Goal: Task Accomplishment & Management: Manage account settings

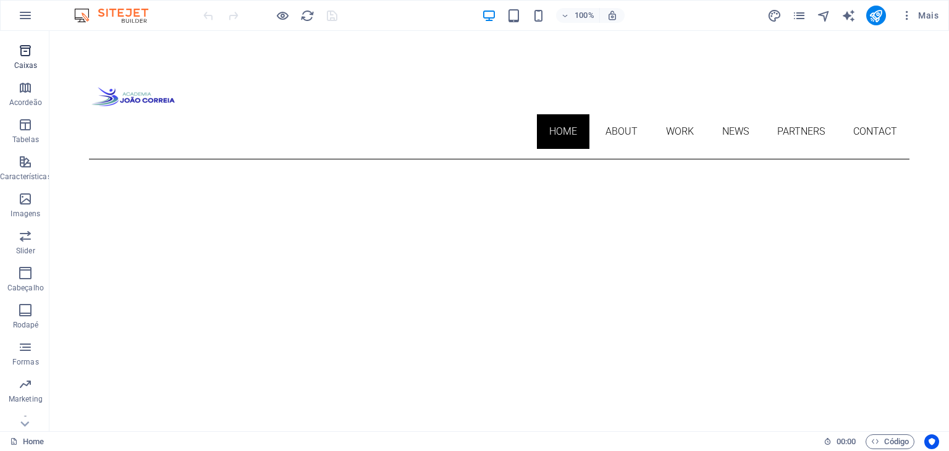
scroll to position [156, 0]
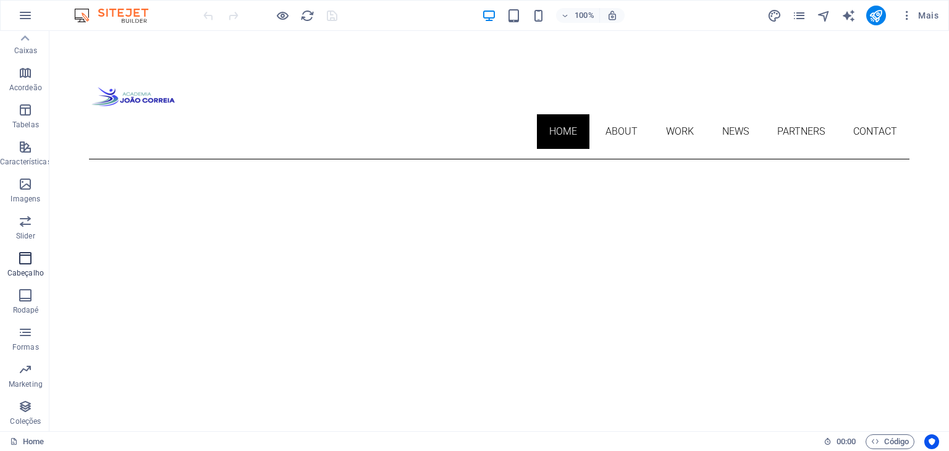
click at [27, 255] on icon "button" at bounding box center [25, 258] width 15 height 15
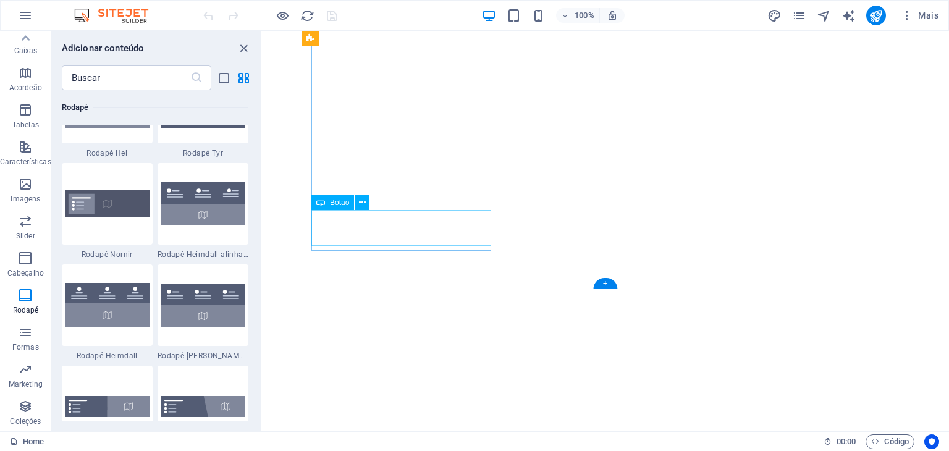
scroll to position [583, 0]
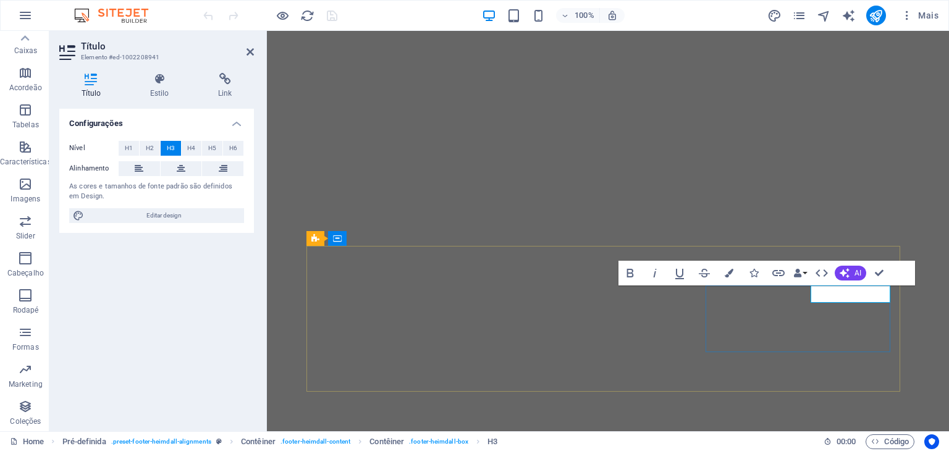
scroll to position [582, 0]
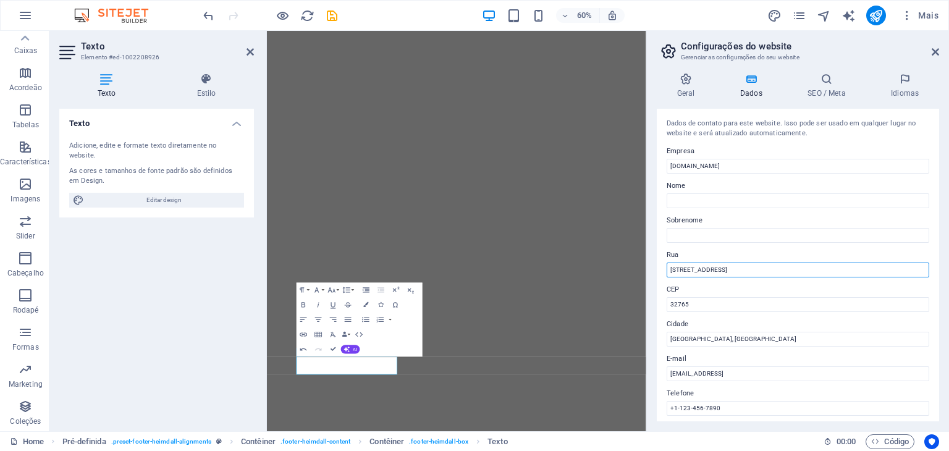
drag, startPoint x: 999, startPoint y: 298, endPoint x: 876, endPoint y: 439, distance: 187.3
drag, startPoint x: 744, startPoint y: 271, endPoint x: 647, endPoint y: 273, distance: 96.4
click at [647, 273] on aside "Configurações do website Gerenciar as configurações do seu website Geral Dados …" at bounding box center [797, 231] width 303 height 400
type input "[PERSON_NAME], 709"
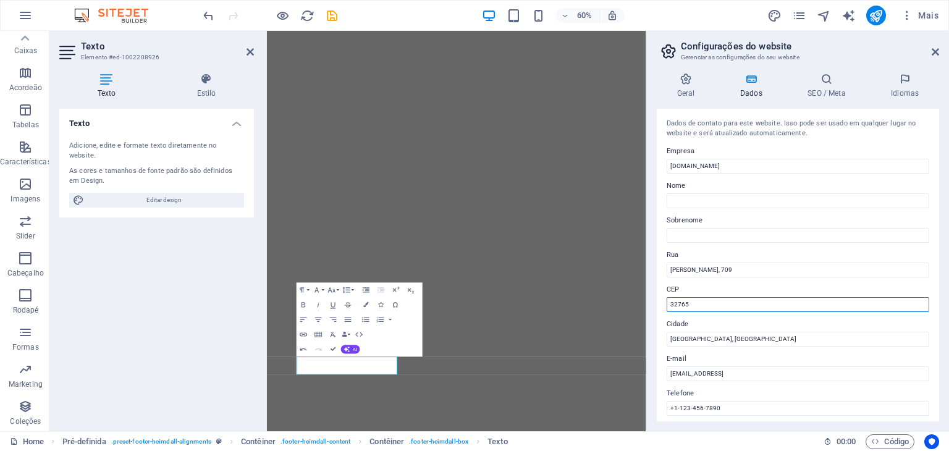
drag, startPoint x: 982, startPoint y: 335, endPoint x: 886, endPoint y: 471, distance: 165.7
drag, startPoint x: 949, startPoint y: 334, endPoint x: 747, endPoint y: 469, distance: 243.4
click at [687, 305] on input "327654780-279" at bounding box center [797, 304] width 263 height 15
type input "4780-279"
click at [743, 370] on input "[EMAIL_ADDRESS]" at bounding box center [797, 373] width 263 height 15
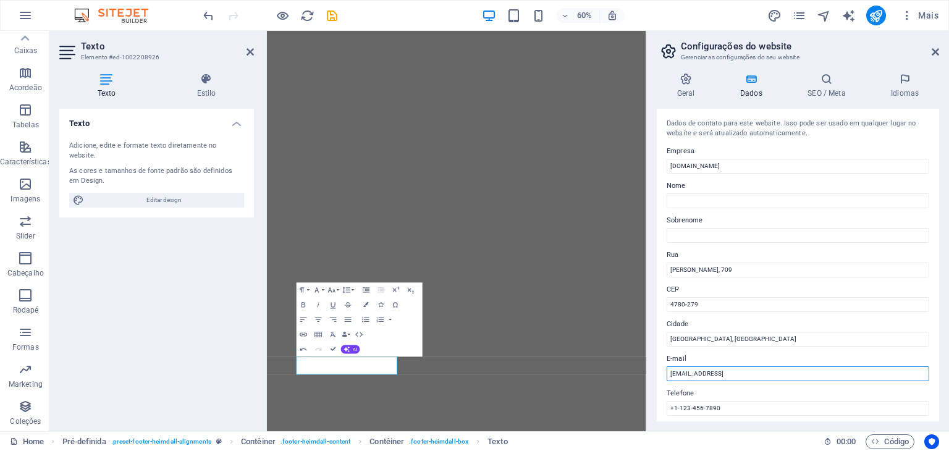
click at [743, 370] on input "[EMAIL_ADDRESS]" at bounding box center [797, 373] width 263 height 15
type input "[EMAIL_ADDRESS][DOMAIN_NAME]"
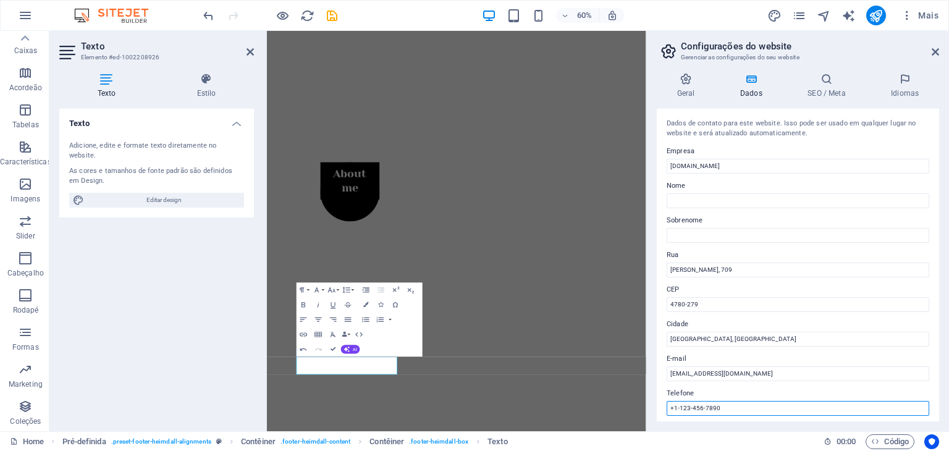
drag, startPoint x: 720, startPoint y: 404, endPoint x: 673, endPoint y: 392, distance: 49.1
click at [673, 392] on div "Telefone [PHONE_NUMBER]" at bounding box center [797, 401] width 263 height 30
type input "[PHONE_NUMBER]"
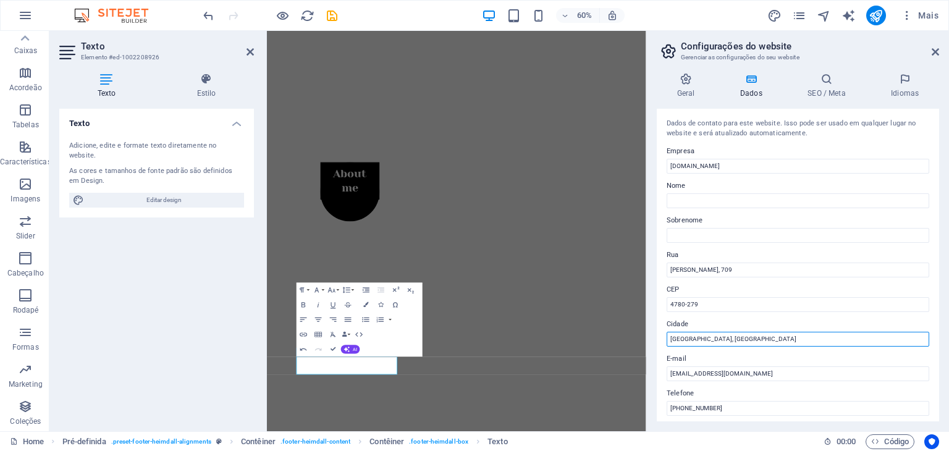
drag, startPoint x: 1011, startPoint y: 364, endPoint x: 893, endPoint y: 536, distance: 208.9
drag, startPoint x: 694, startPoint y: 339, endPoint x: 655, endPoint y: 332, distance: 40.2
click at [655, 332] on div "Geral Dados SEO / Meta Idiomas Nome do Website Academia [PERSON_NAME] Logotipo …" at bounding box center [798, 247] width 302 height 368
type input "LAMA STS"
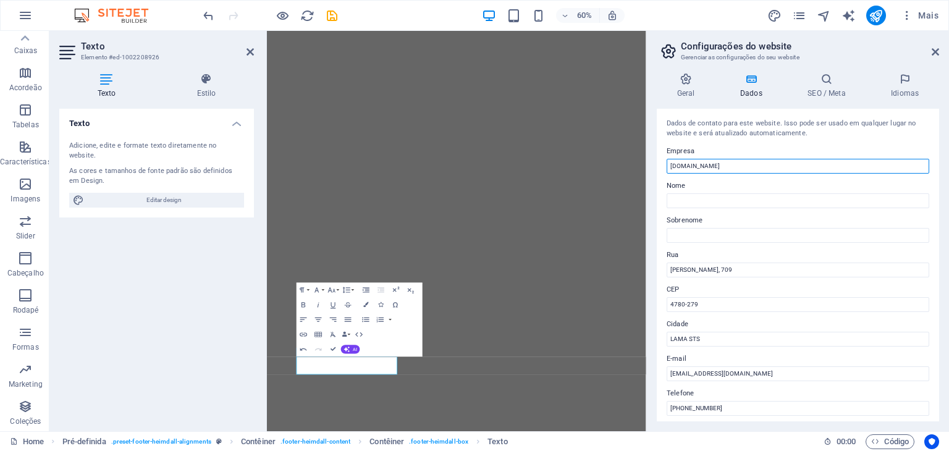
click at [705, 163] on input "[DOMAIN_NAME]" at bounding box center [797, 166] width 263 height 15
type input "a"
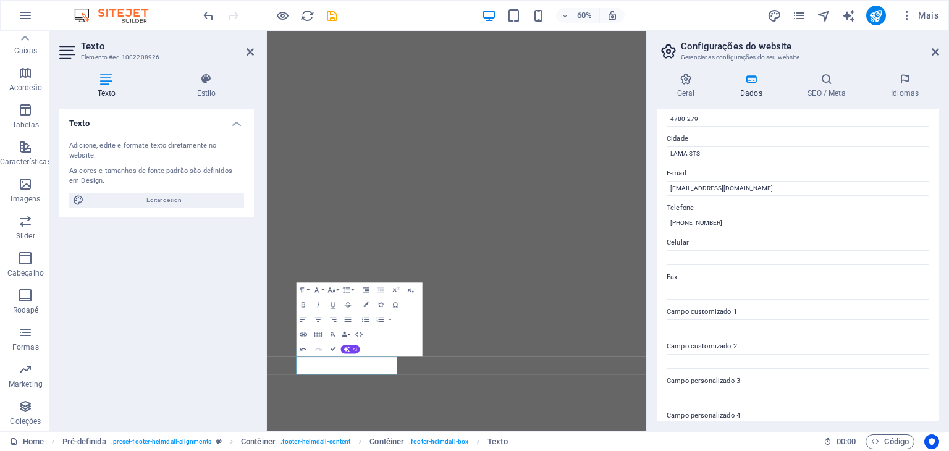
scroll to position [247, 0]
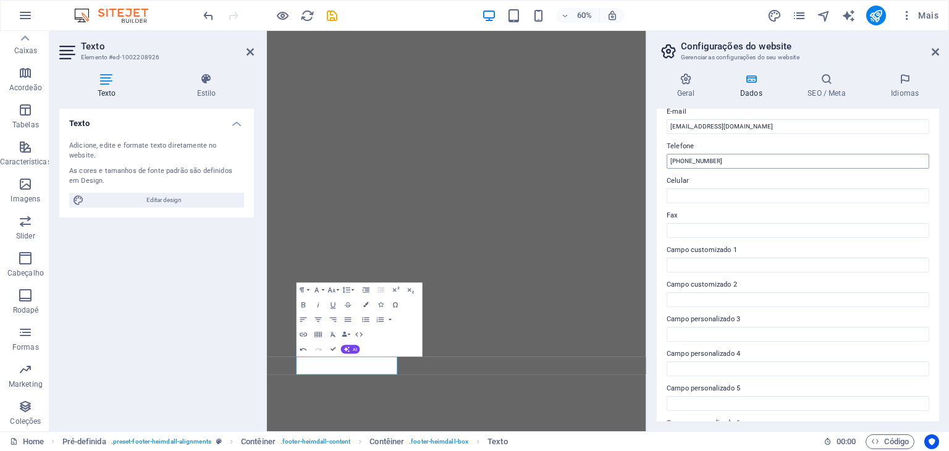
type input "Academia [PERSON_NAME]"
drag, startPoint x: 730, startPoint y: 162, endPoint x: 663, endPoint y: 156, distance: 67.0
click at [663, 156] on div "Dados de contato para este website. Isso pode ser usado em qualquer lugar no we…" at bounding box center [798, 265] width 282 height 313
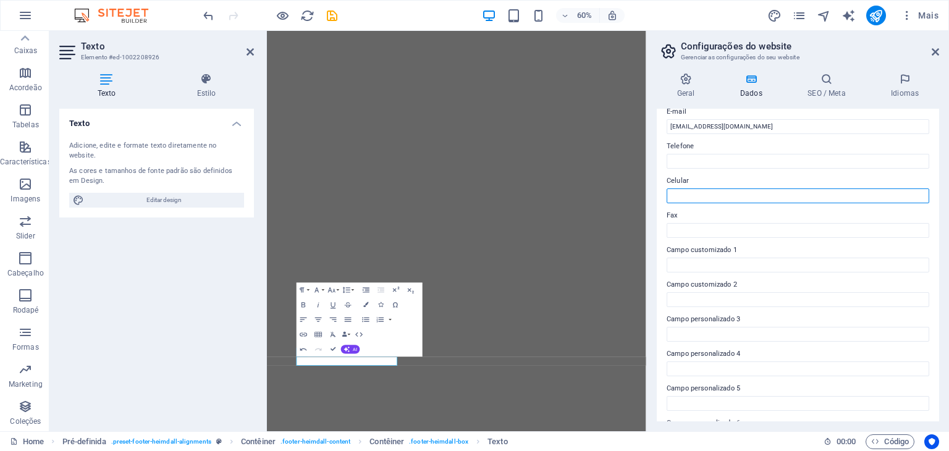
click at [710, 198] on input "Celular" at bounding box center [797, 195] width 263 height 15
paste input "[PHONE_NUMBER]"
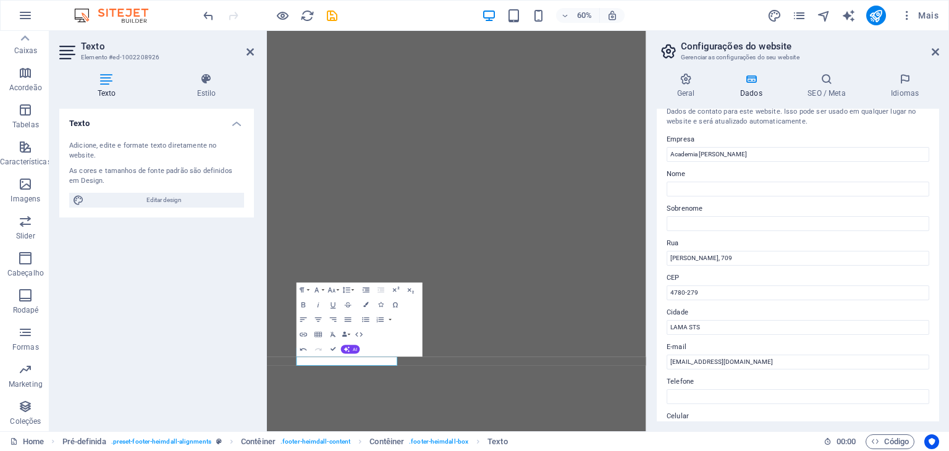
scroll to position [0, 0]
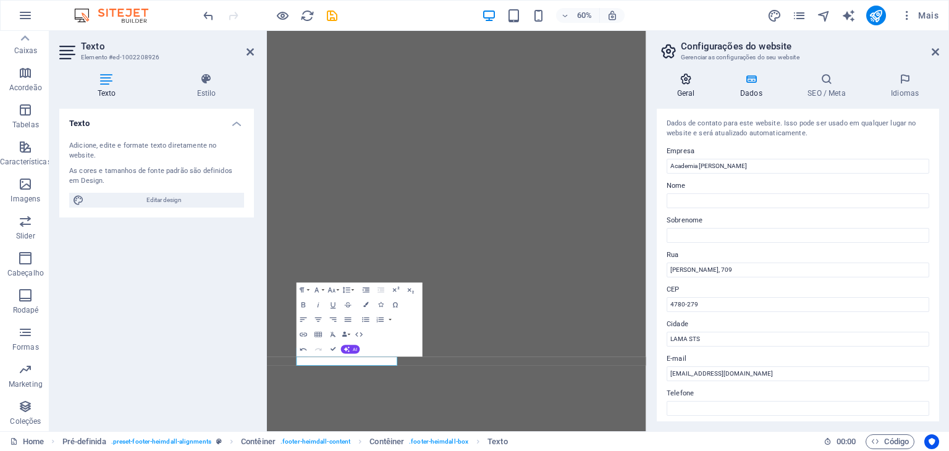
type input "[PHONE_NUMBER]"
click at [687, 85] on icon at bounding box center [686, 79] width 58 height 12
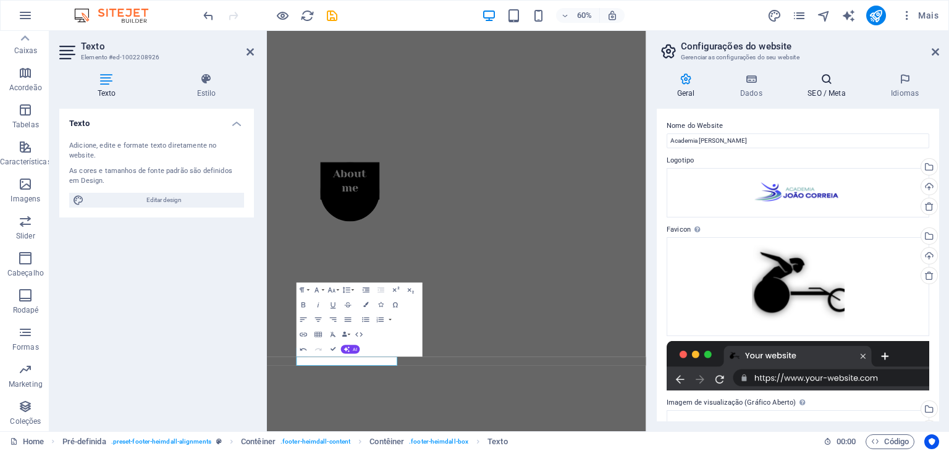
click at [823, 83] on icon at bounding box center [827, 79] width 78 height 12
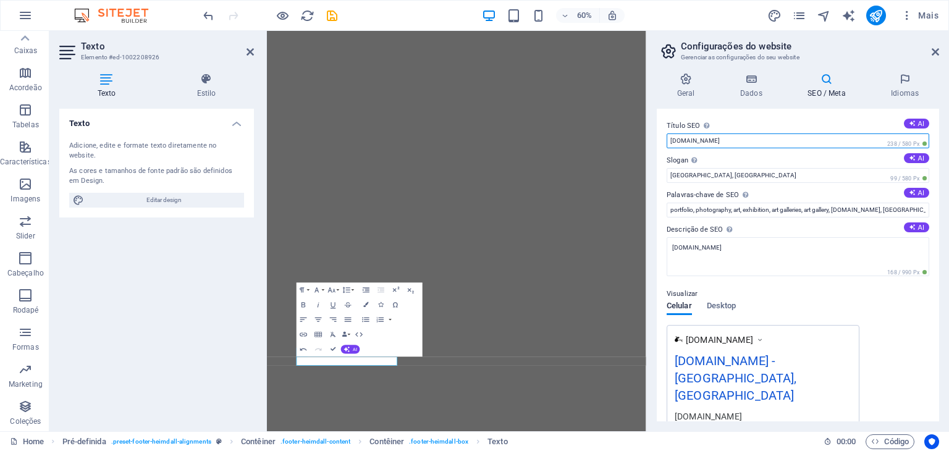
drag, startPoint x: 773, startPoint y: 141, endPoint x: 670, endPoint y: 140, distance: 103.2
click at [670, 140] on input "[DOMAIN_NAME]" at bounding box center [797, 140] width 263 height 15
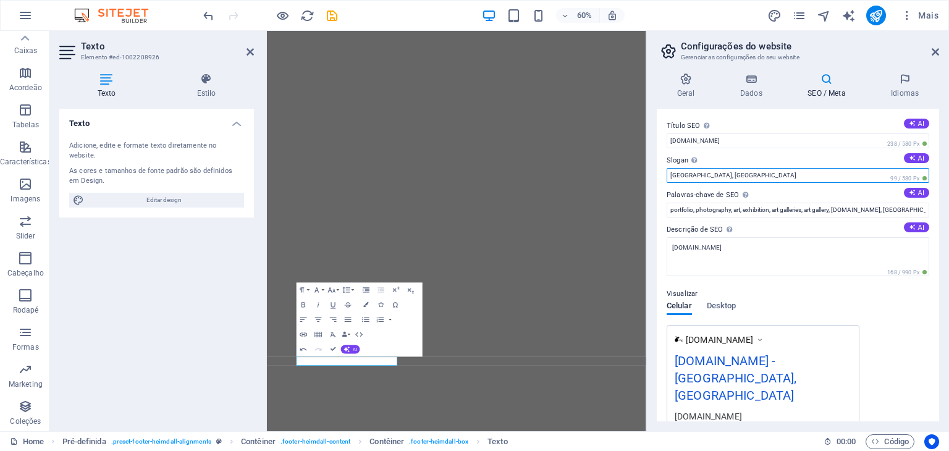
drag, startPoint x: 730, startPoint y: 179, endPoint x: 650, endPoint y: 178, distance: 79.7
click at [650, 178] on div "Geral Dados SEO / Meta Idiomas Nome do Website Academia [PERSON_NAME] Logotipo …" at bounding box center [798, 247] width 302 height 368
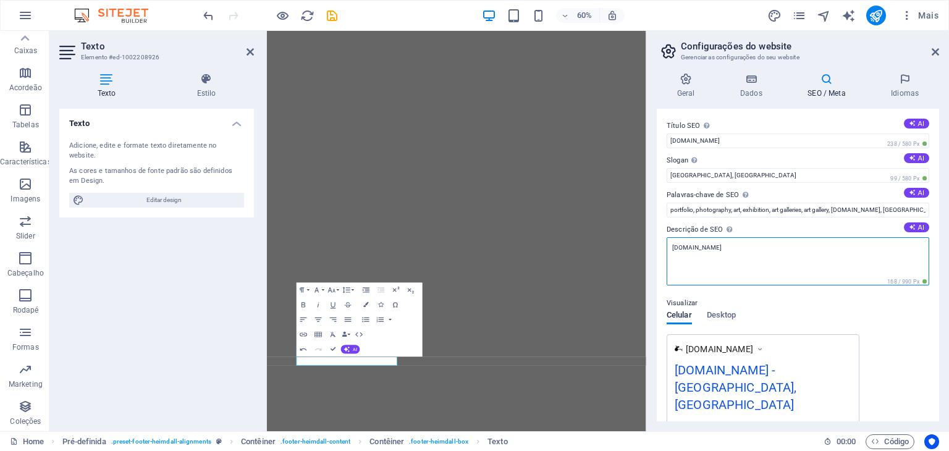
click at [700, 245] on textarea "[DOMAIN_NAME]" at bounding box center [797, 261] width 263 height 48
click at [712, 246] on textarea "Academia [PERSON_NAME]" at bounding box center [797, 261] width 263 height 48
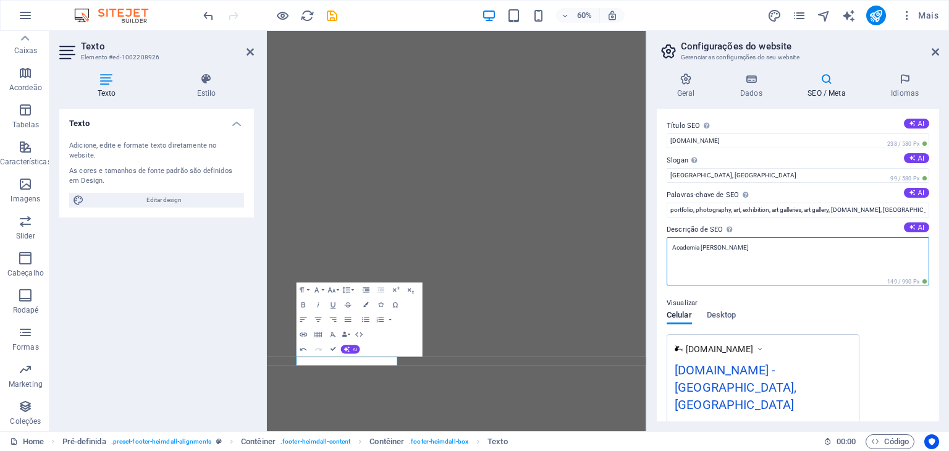
click at [712, 246] on textarea "Academia [PERSON_NAME]" at bounding box center [797, 261] width 263 height 48
type textarea "Academia [PERSON_NAME]"
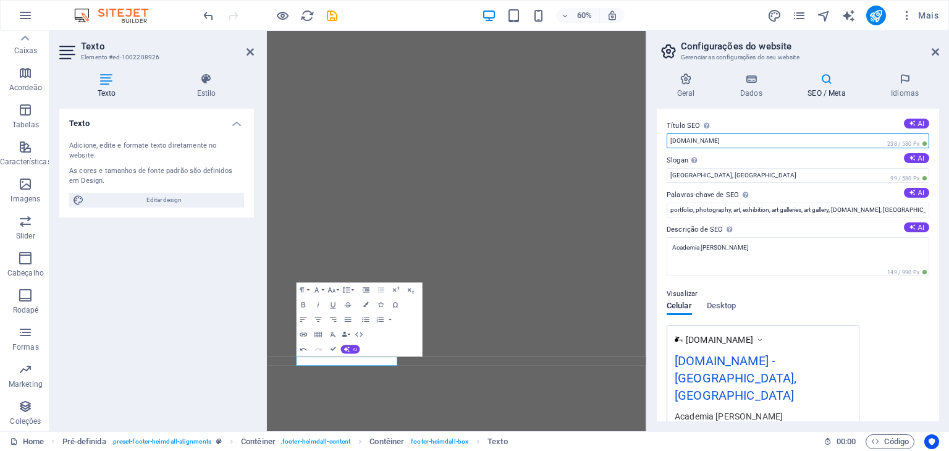
click at [712, 145] on input "[DOMAIN_NAME]" at bounding box center [797, 140] width 263 height 15
paste input "Academia [PERSON_NAME]"
type input "Academia [PERSON_NAME]"
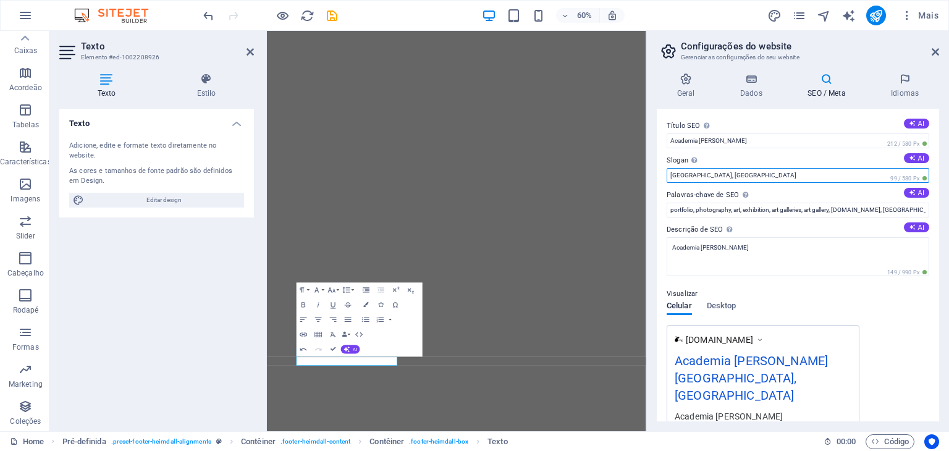
drag, startPoint x: 745, startPoint y: 178, endPoint x: 660, endPoint y: 190, distance: 85.4
click at [660, 190] on div "Título SEO O título do seu website - torne-o algo que se destaque nos resultado…" at bounding box center [798, 265] width 282 height 313
type input "Academia de atletismo em cadeira de rodas"
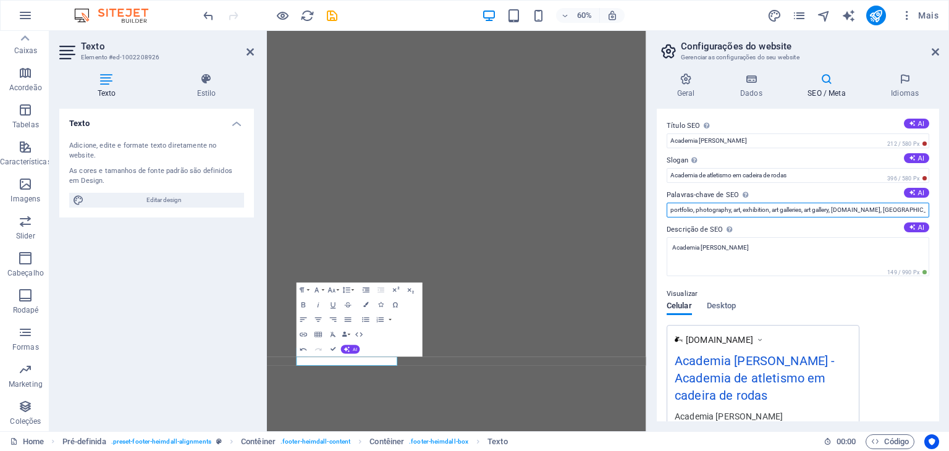
click at [841, 209] on input "portfolio, photography, art, exhibition, art galleries, art gallery, [DOMAIN_NA…" at bounding box center [797, 210] width 263 height 15
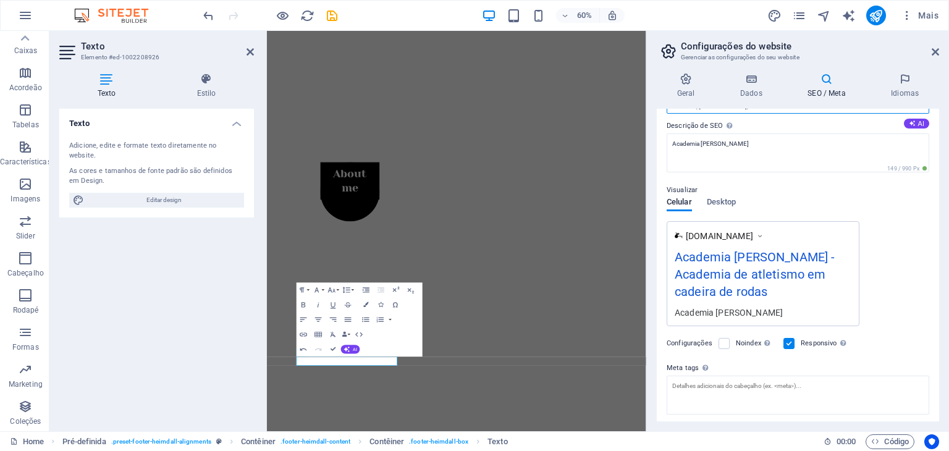
scroll to position [124, 0]
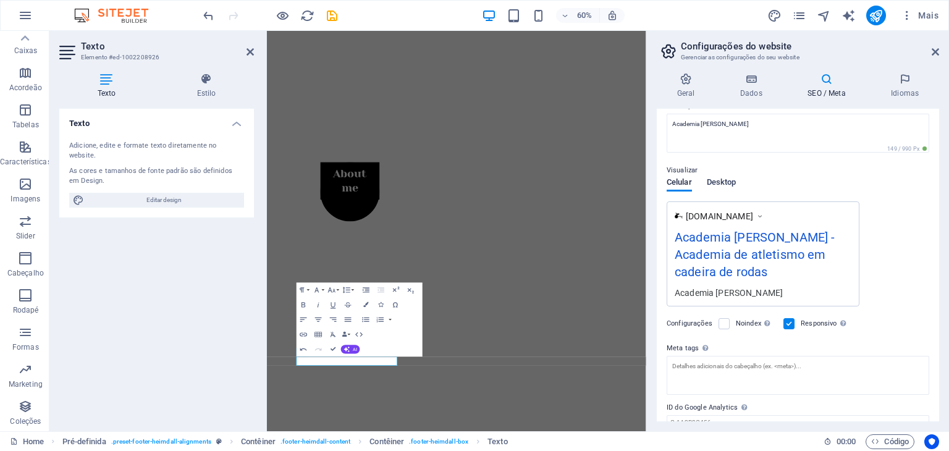
type input "academia, [PERSON_NAME],"
click at [727, 183] on span "Desktop" at bounding box center [722, 183] width 30 height 17
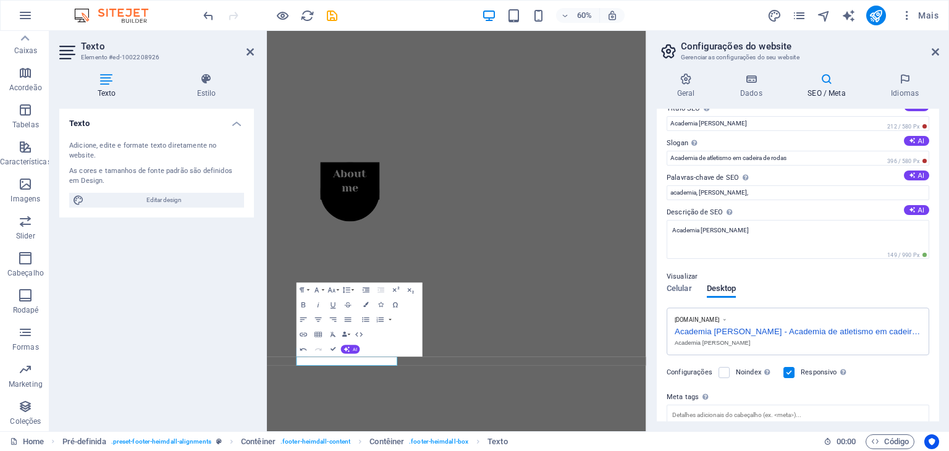
scroll to position [0, 0]
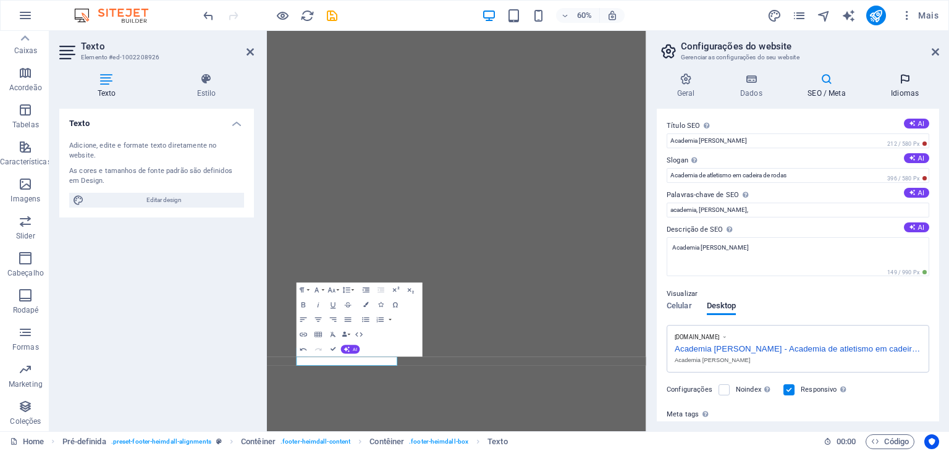
click at [899, 86] on h4 "Idiomas" at bounding box center [904, 86] width 69 height 26
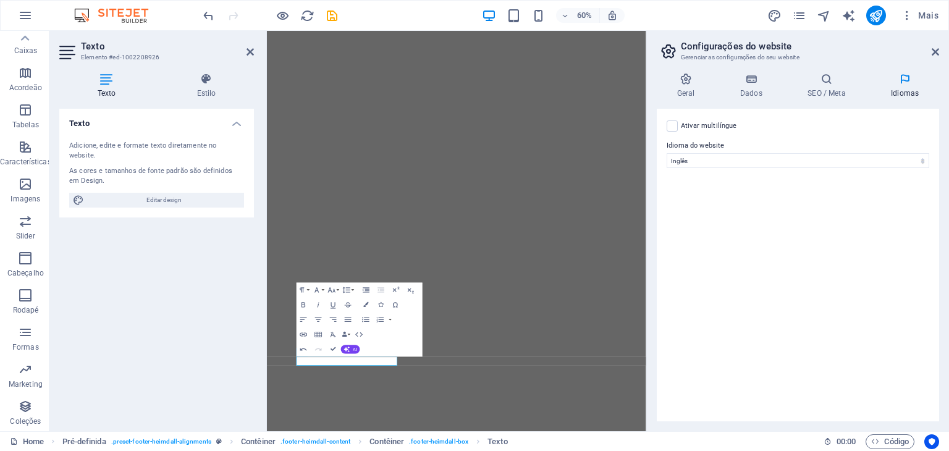
click at [692, 125] on label "Ativar multilíngue Para desativar o multilíngue, exclua todos os idiomas até qu…" at bounding box center [709, 126] width 56 height 15
click at [0, 0] on input "Ativar multilíngue Para desativar o multilíngue, exclua todos os idiomas até qu…" at bounding box center [0, 0] width 0 height 0
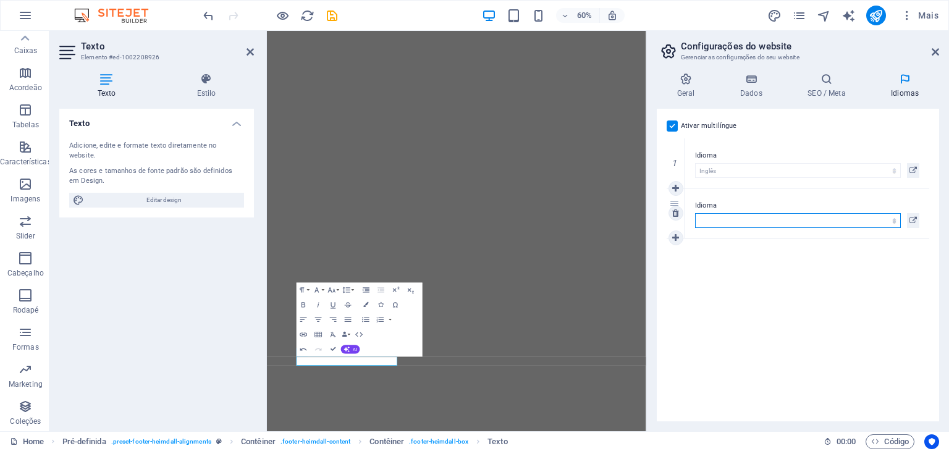
click at [836, 211] on div "Idioma Abkhazian Afar Afrikaans Akan Albanian Alemão Amharic Árabe Aragonese Ar…" at bounding box center [807, 213] width 224 height 30
select select "130"
click at [695, 213] on select "Abkhazian Afar Afrikaans Akan Albanian Alemão Amharic Árabe Aragonese Armenian …" at bounding box center [798, 220] width 206 height 15
drag, startPoint x: 897, startPoint y: 218, endPoint x: 886, endPoint y: 140, distance: 79.1
click at [886, 140] on div "1 Idioma Abkhazian Afar Afrikaans Akan Albanian Alemão Amharic Árabe Aragonese …" at bounding box center [797, 188] width 263 height 100
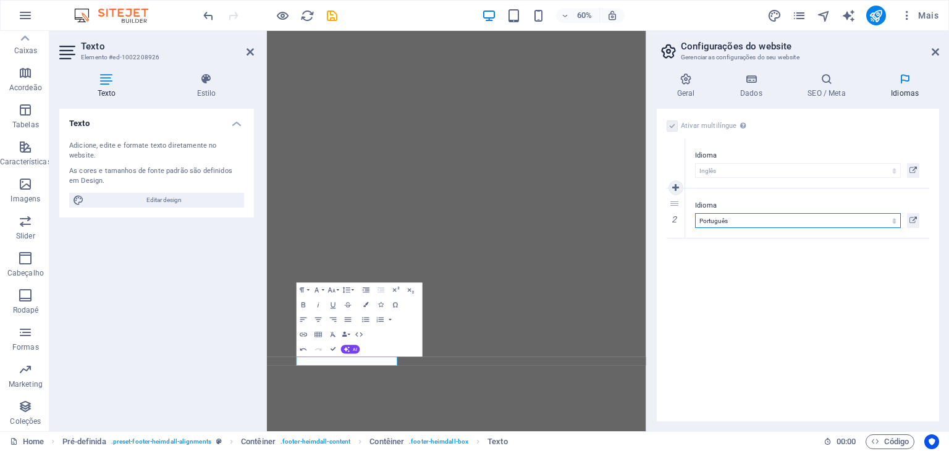
click at [695, 213] on select "Abkhazian Afar Afrikaans Akan Albanian Alemão Amharic Árabe Aragonese Armenian …" at bounding box center [798, 220] width 206 height 15
click at [815, 261] on div "Ativar multilíngue Para desativar o multilíngue, exclua todos os idiomas até qu…" at bounding box center [798, 265] width 282 height 313
click at [907, 88] on h4 "Idiomas" at bounding box center [904, 86] width 69 height 26
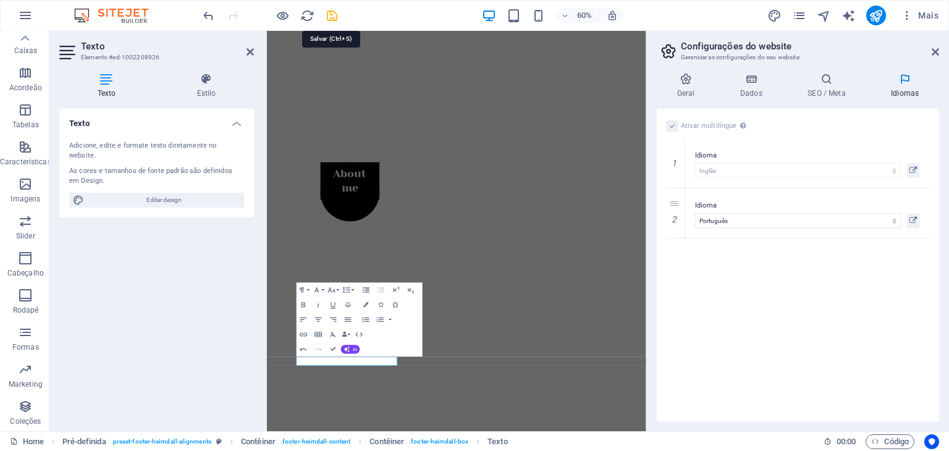
click at [338, 12] on icon "save" at bounding box center [332, 16] width 14 height 14
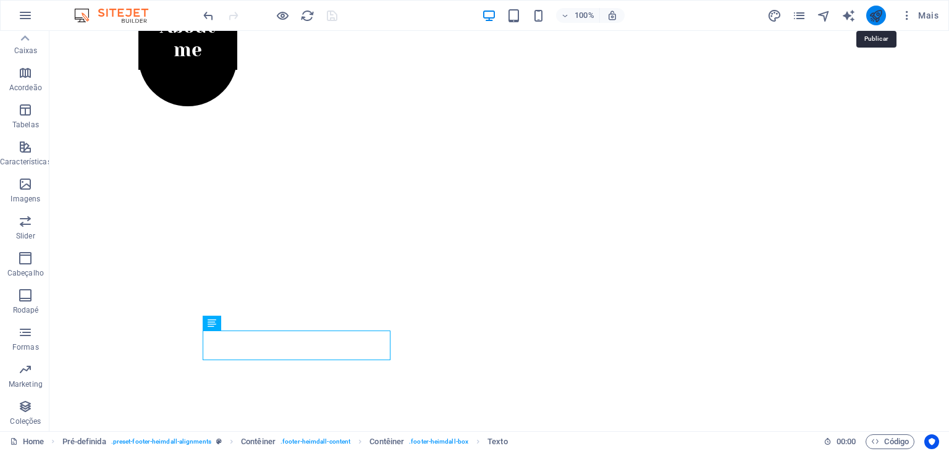
click at [876, 12] on icon "publish" at bounding box center [875, 16] width 14 height 14
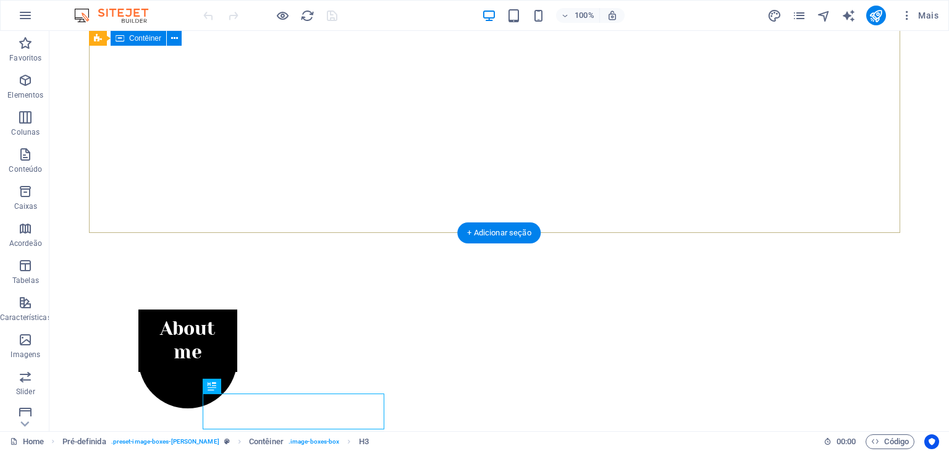
scroll to position [252, 0]
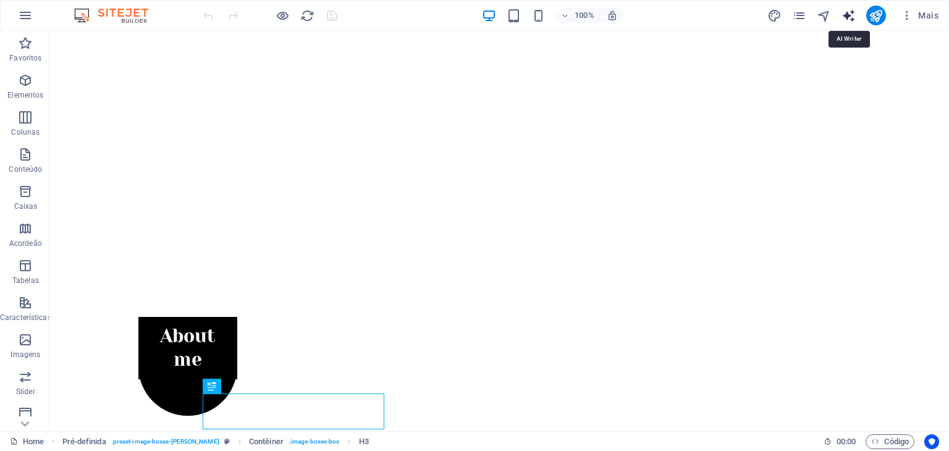
click at [846, 13] on icon "text_generator" at bounding box center [848, 16] width 14 height 14
select select "English"
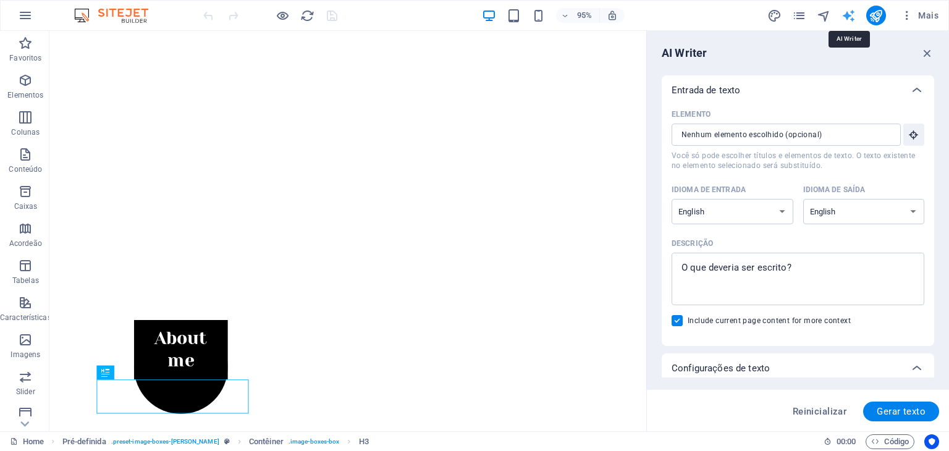
scroll to position [0, 0]
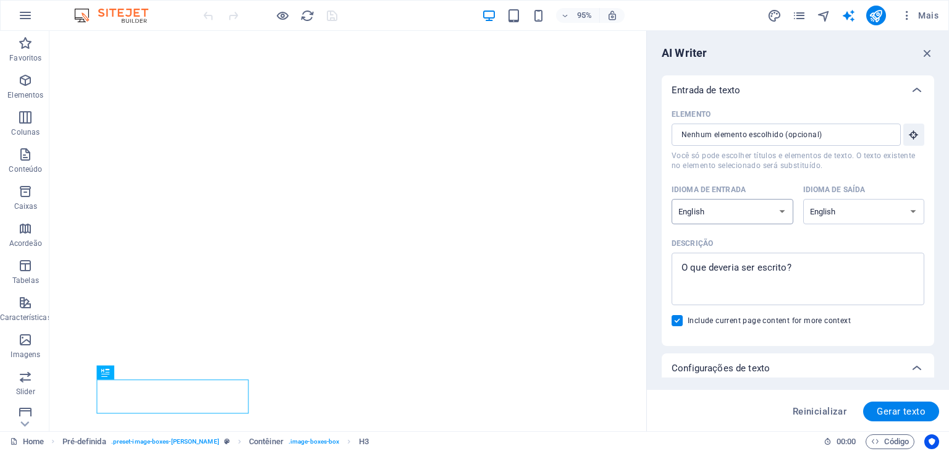
click at [773, 208] on select "Albanian Arabic Armenian Awadhi Azerbaijani Bashkir Basque Belarusian Bengali B…" at bounding box center [732, 211] width 122 height 25
click at [819, 266] on textarea "Descrição x ​" at bounding box center [798, 279] width 240 height 40
type textarea "x"
click at [747, 138] on input "Elemento ​ Você só pode escolher títulos e elementos de texto. O texto existent…" at bounding box center [781, 135] width 221 height 22
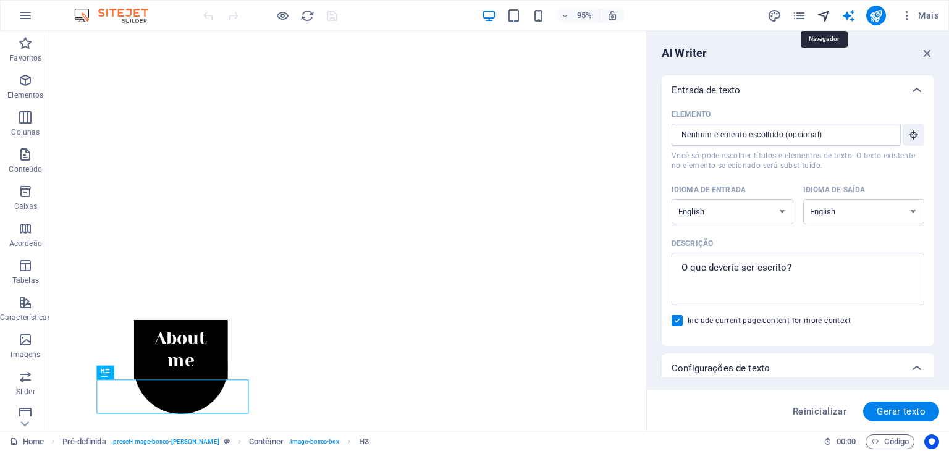
click at [820, 11] on icon "navigator" at bounding box center [824, 16] width 14 height 14
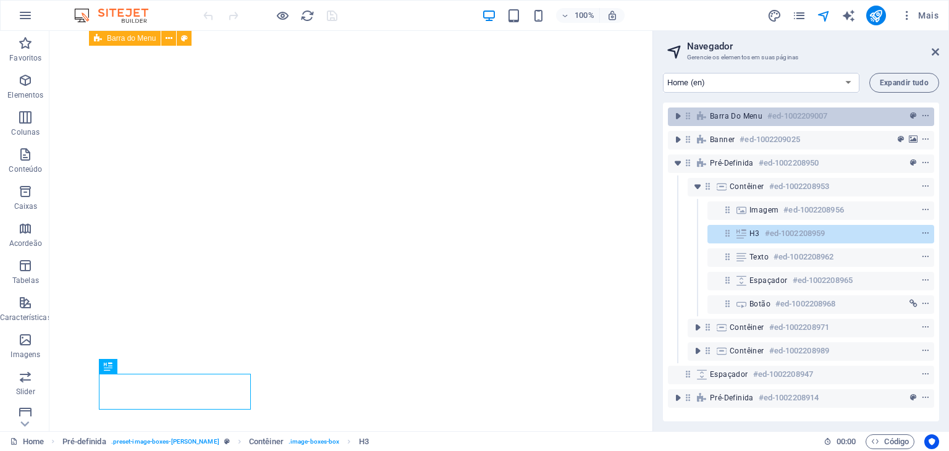
click at [745, 120] on span "Barra do Menu" at bounding box center [736, 116] width 53 height 10
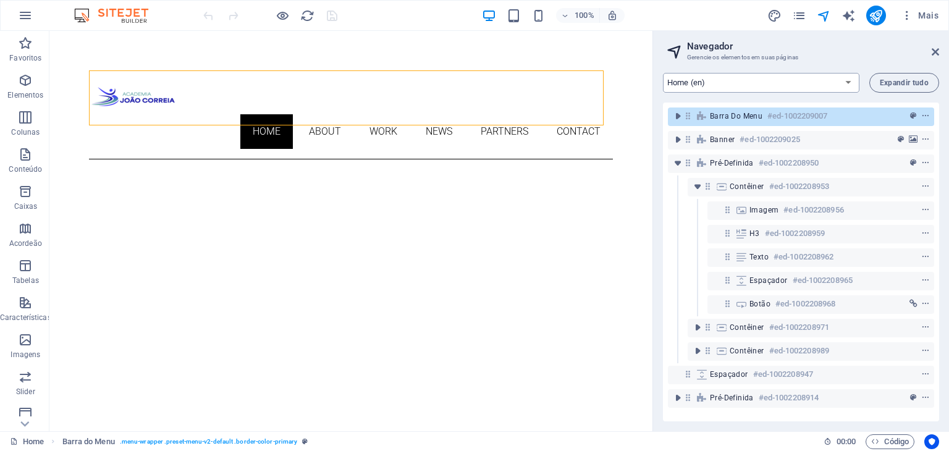
click at [767, 83] on select "Home (en) About (en) Work (en) News (en) Partners (en) Contact (en) Legal Notic…" at bounding box center [761, 83] width 196 height 20
click at [663, 73] on select "Home (en) About (en) Work (en) News (en) Partners (en) Contact (en) Legal Notic…" at bounding box center [761, 83] width 196 height 20
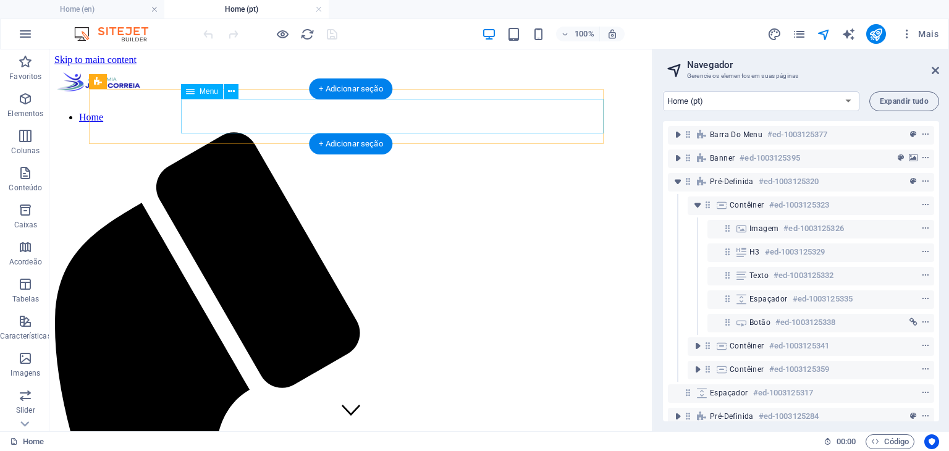
click at [397, 112] on nav "Home" at bounding box center [350, 117] width 593 height 11
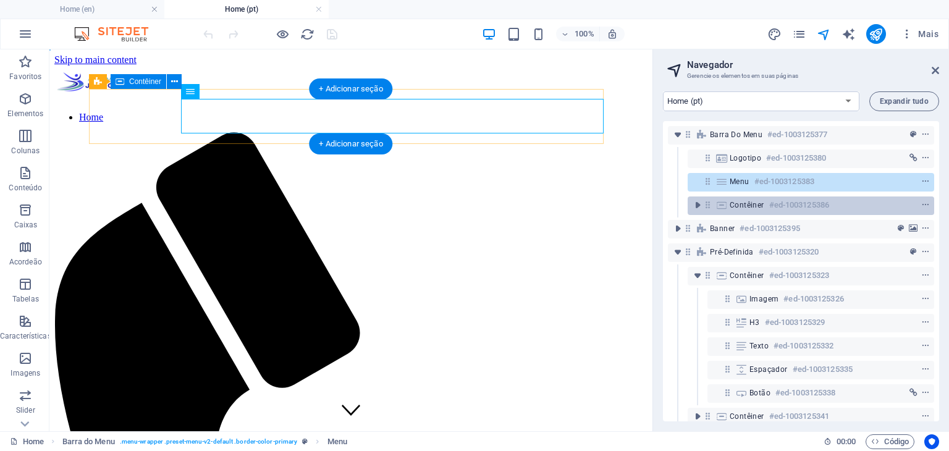
scroll to position [90, 0]
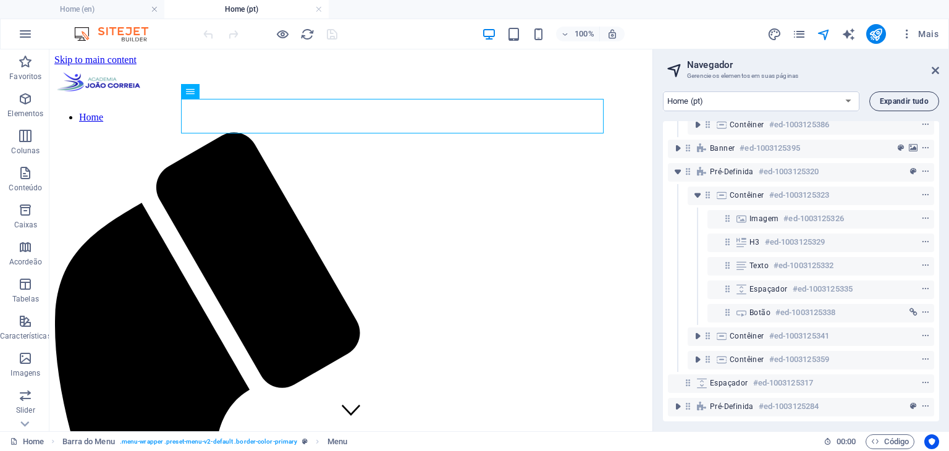
click at [898, 94] on button "Expandir tudo" at bounding box center [904, 101] width 70 height 20
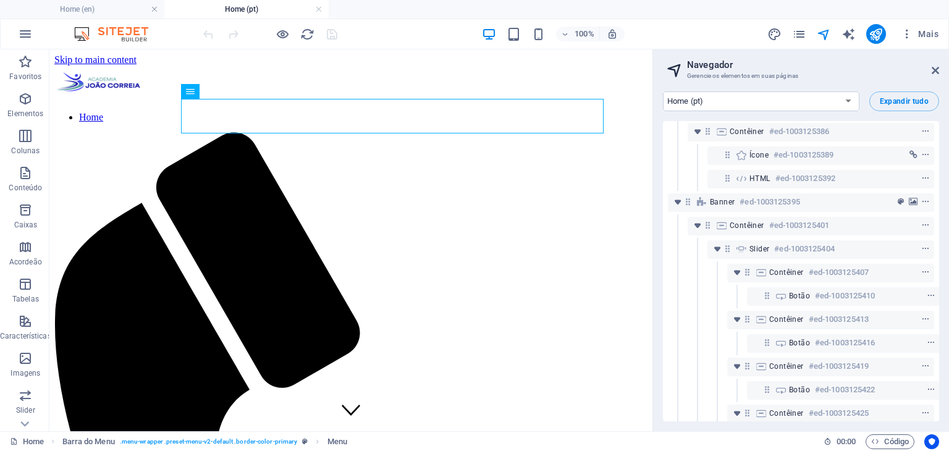
scroll to position [0, 0]
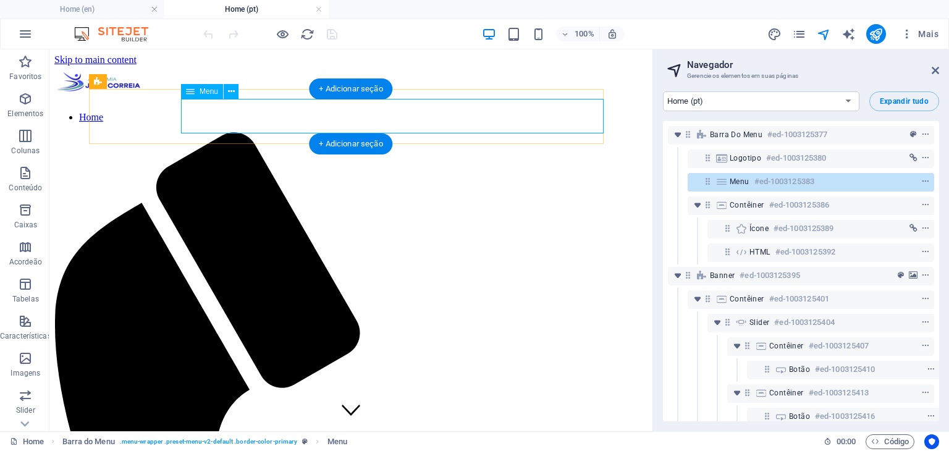
click at [314, 112] on nav "Home" at bounding box center [350, 117] width 593 height 11
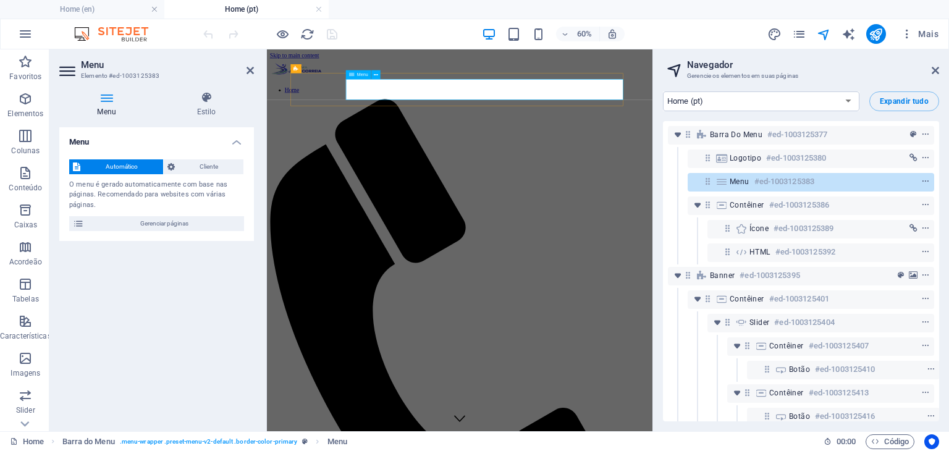
click at [846, 112] on nav "Home" at bounding box center [588, 117] width 633 height 11
click at [731, 179] on span "Menu" at bounding box center [740, 182] width 20 height 10
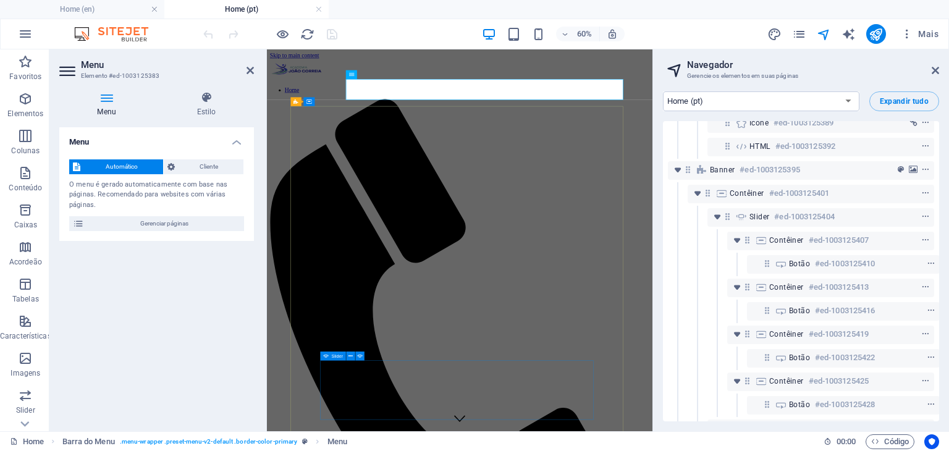
scroll to position [124, 0]
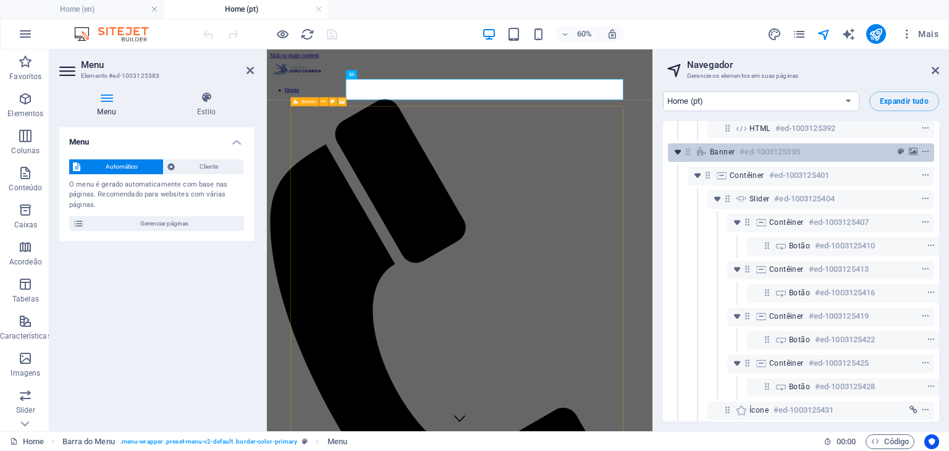
click at [674, 156] on icon "toggle-expand" at bounding box center [677, 152] width 12 height 12
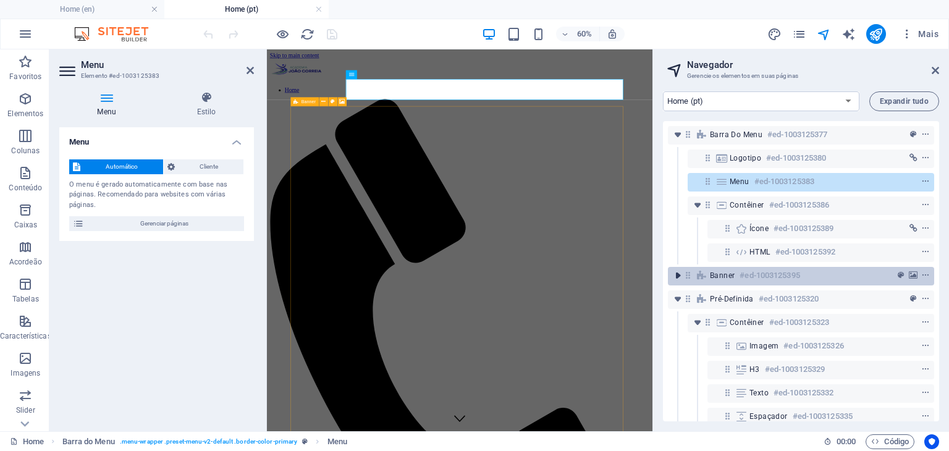
scroll to position [0, 0]
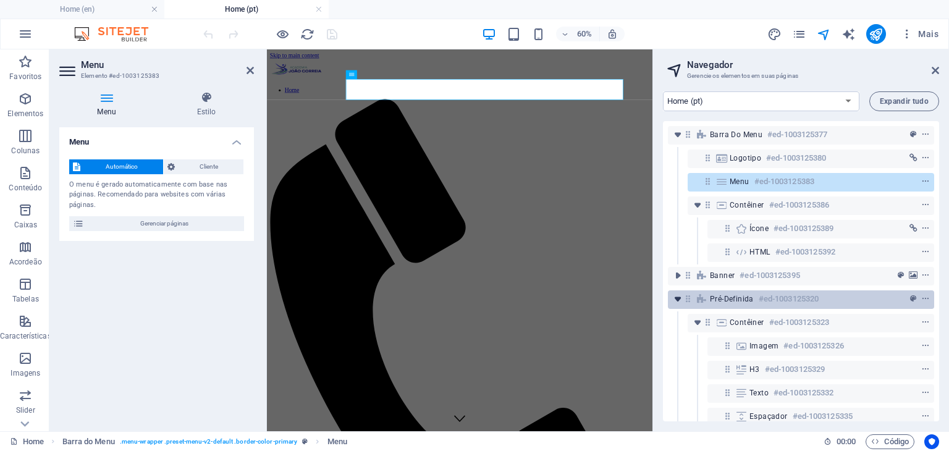
click at [680, 303] on icon "toggle-expand" at bounding box center [677, 299] width 12 height 12
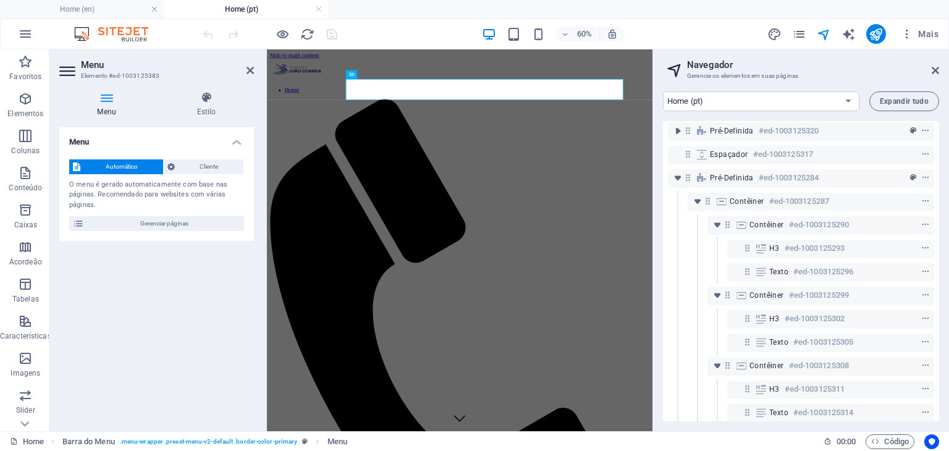
scroll to position [183, 0]
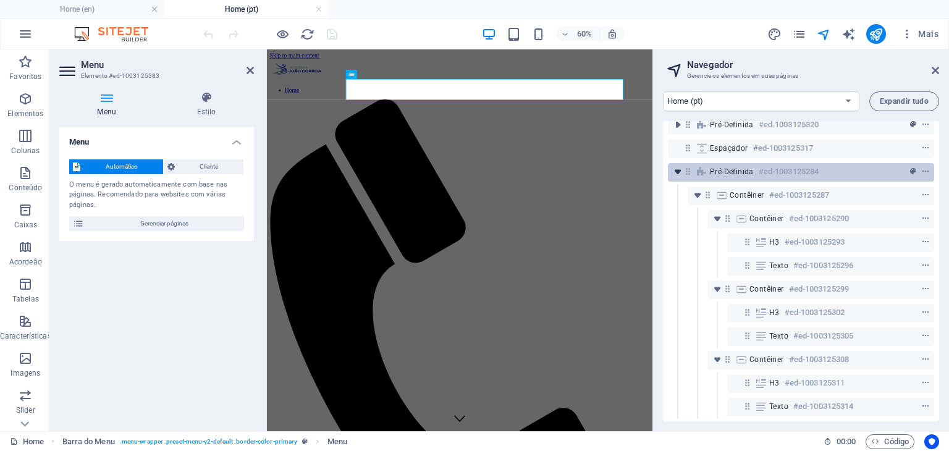
click at [673, 166] on icon "toggle-expand" at bounding box center [677, 172] width 12 height 12
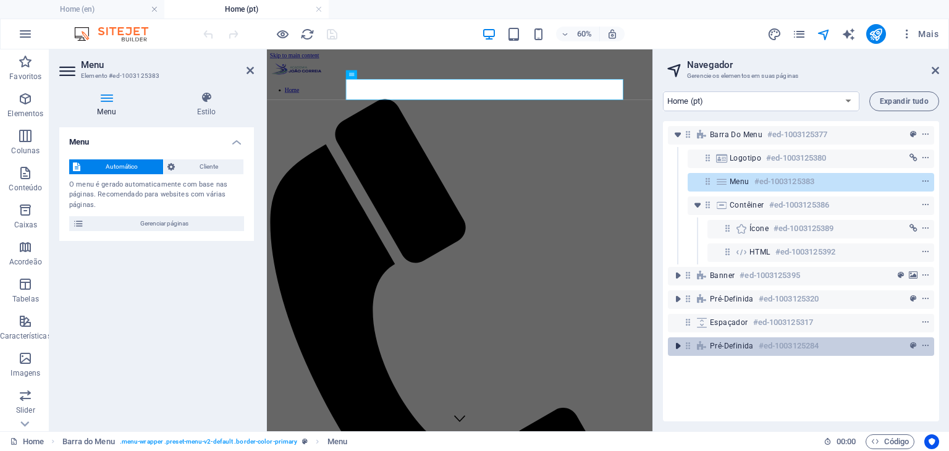
scroll to position [0, 0]
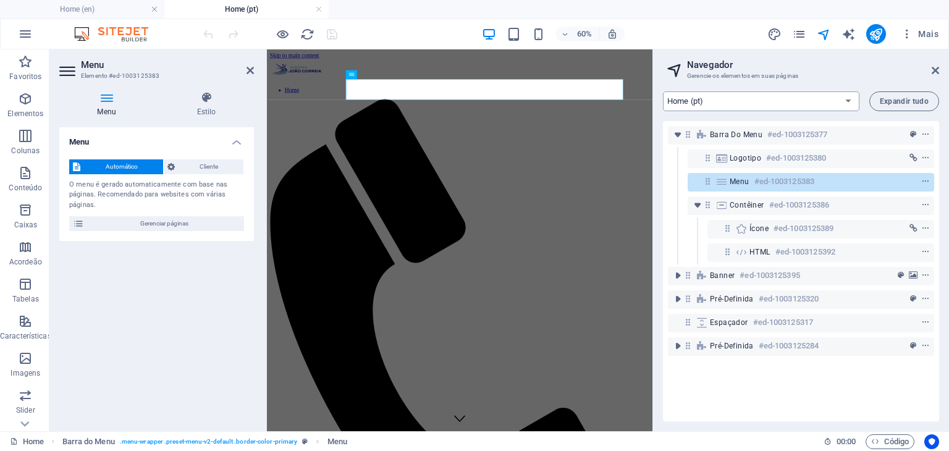
click at [742, 95] on select "Home (en) About (en) Work (en) News (en) Partners (en) Contact (en) Legal Notic…" at bounding box center [761, 101] width 196 height 20
click at [663, 91] on select "Home (en) About (en) Work (en) News (en) Partners (en) Contact (en) Legal Notic…" at bounding box center [761, 101] width 196 height 20
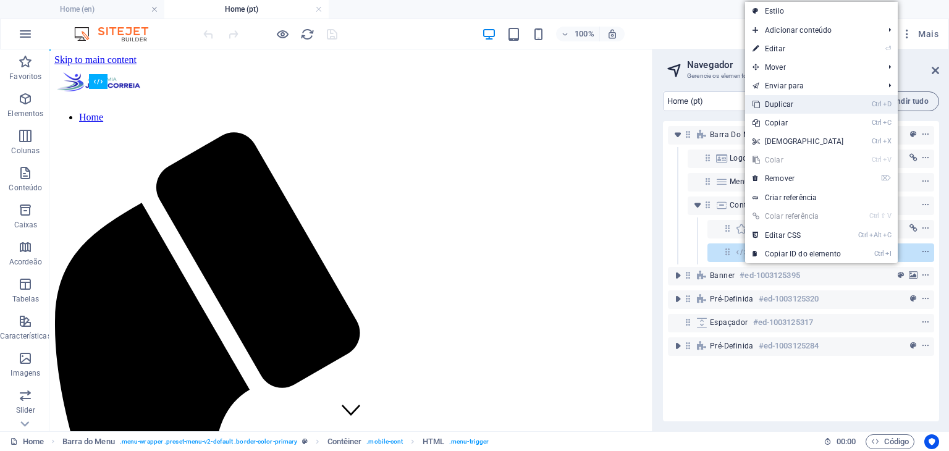
click at [812, 104] on link "Ctrl D Duplicar" at bounding box center [798, 104] width 106 height 19
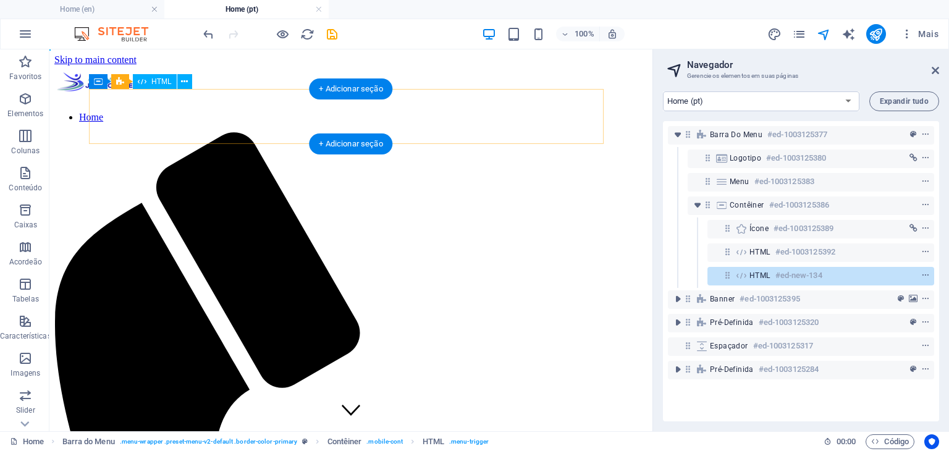
click at [809, 275] on h6 "#ed-new-134" at bounding box center [798, 275] width 47 height 15
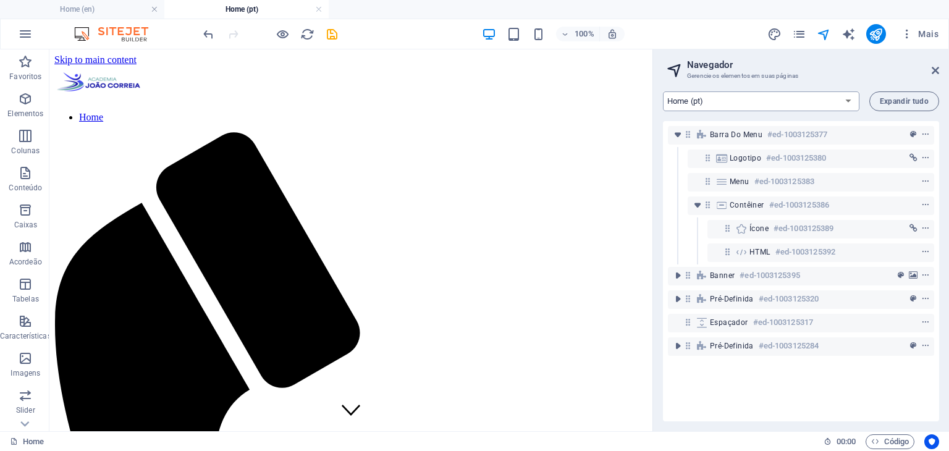
click at [757, 95] on select "Home (en) About (en) Work (en) News (en) Partners (en) Contact (en) Legal Notic…" at bounding box center [761, 101] width 196 height 20
click at [663, 91] on select "Home (en) About (en) Work (en) News (en) Partners (en) Contact (en) Legal Notic…" at bounding box center [761, 101] width 196 height 20
click at [744, 95] on select "Home (en) About (en) Work (en) News (en) Partners (en) Contact (en) Legal Notic…" at bounding box center [761, 101] width 196 height 20
click at [663, 91] on select "Home (en) About (en) Work (en) News (en) Partners (en) Contact (en) Legal Notic…" at bounding box center [761, 101] width 196 height 20
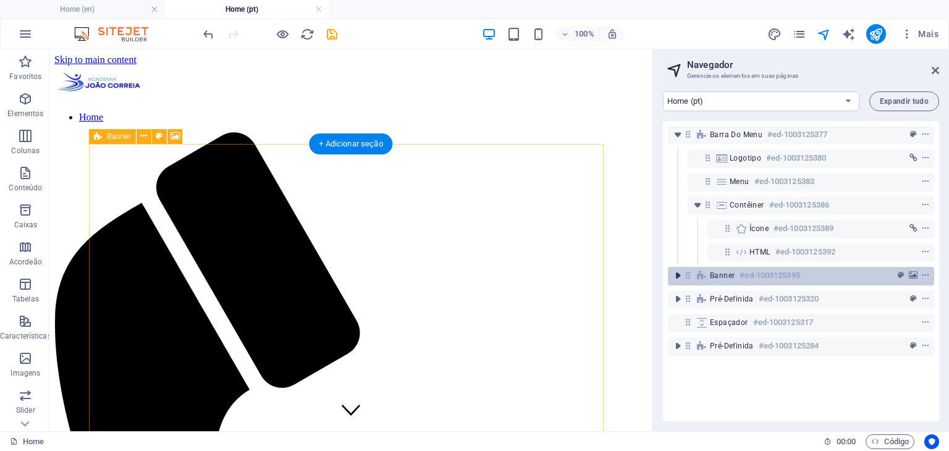
click at [678, 281] on icon "toggle-expand" at bounding box center [677, 275] width 12 height 12
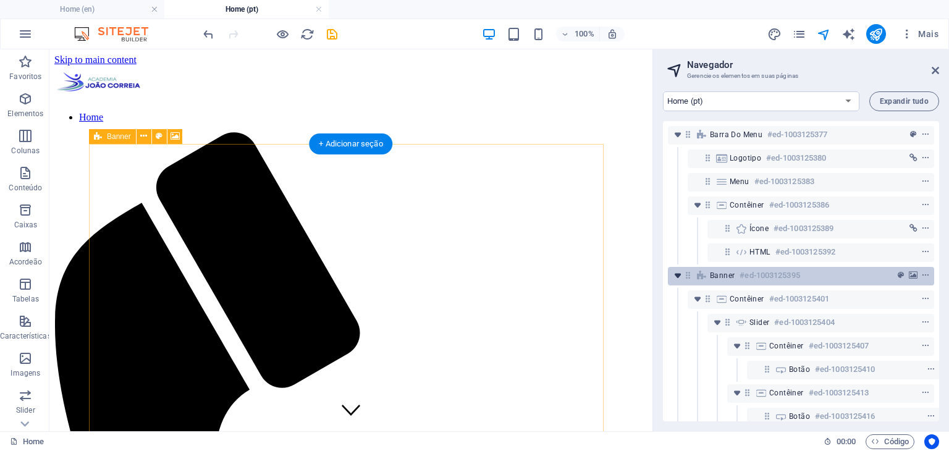
click at [678, 281] on icon "toggle-expand" at bounding box center [677, 275] width 12 height 12
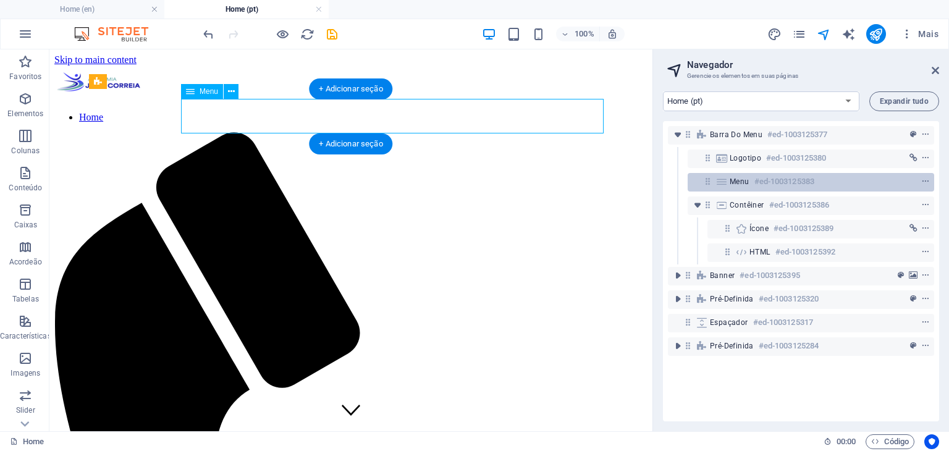
click at [713, 185] on div at bounding box center [707, 181] width 11 height 11
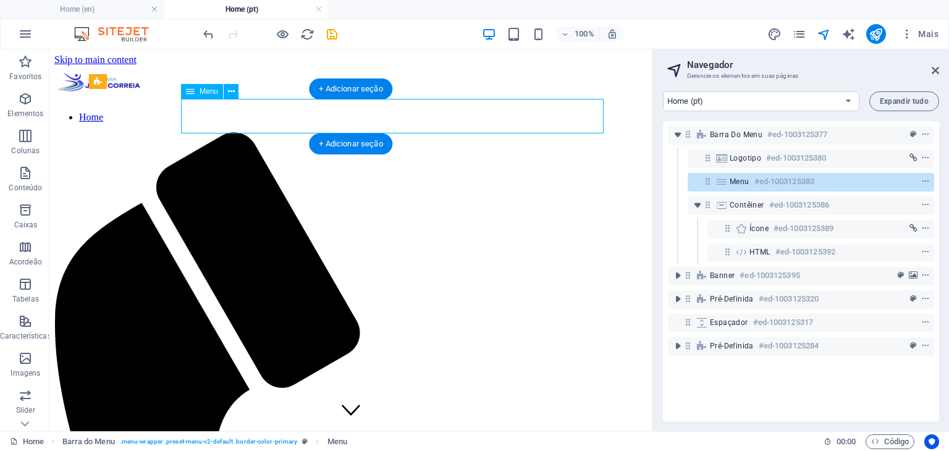
click at [707, 183] on icon at bounding box center [707, 181] width 11 height 11
click at [919, 181] on span "context-menu" at bounding box center [925, 181] width 12 height 9
click at [924, 180] on icon "context-menu" at bounding box center [925, 181] width 9 height 9
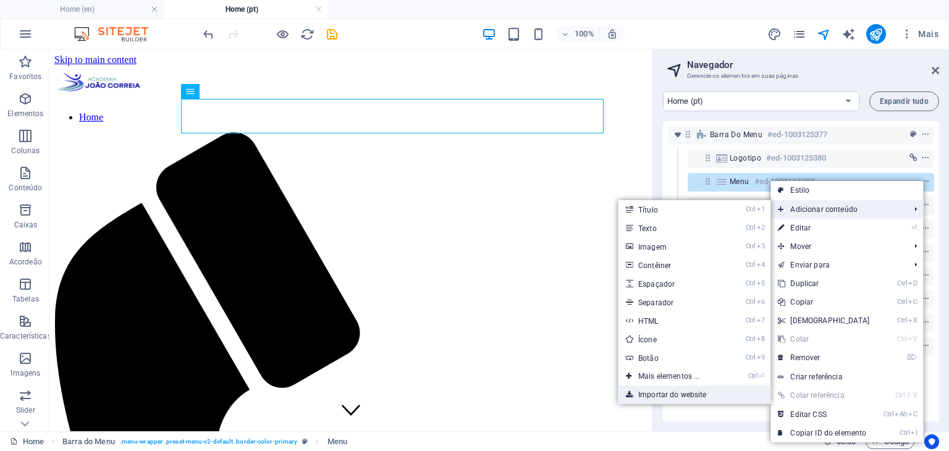
click at [665, 391] on link "Importar do website" at bounding box center [694, 394] width 153 height 19
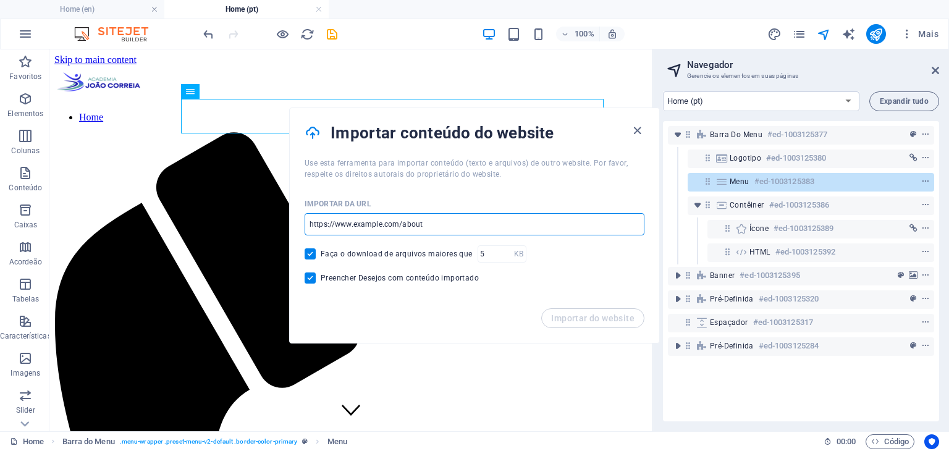
drag, startPoint x: 428, startPoint y: 227, endPoint x: 335, endPoint y: 220, distance: 93.0
click at [335, 220] on input "url" at bounding box center [475, 224] width 340 height 22
click at [120, 30] on img at bounding box center [117, 34] width 93 height 15
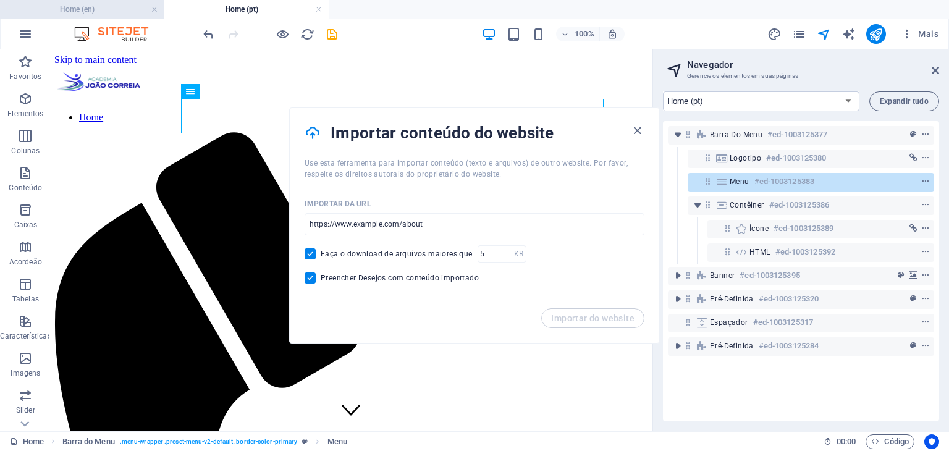
click at [104, 6] on h4 "Home (en)" at bounding box center [82, 9] width 164 height 14
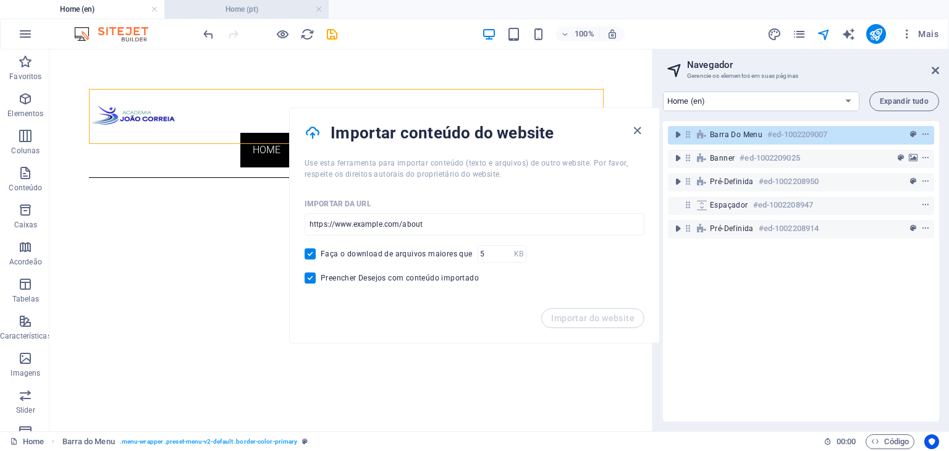
click at [266, 3] on h4 "Home (pt)" at bounding box center [246, 9] width 164 height 14
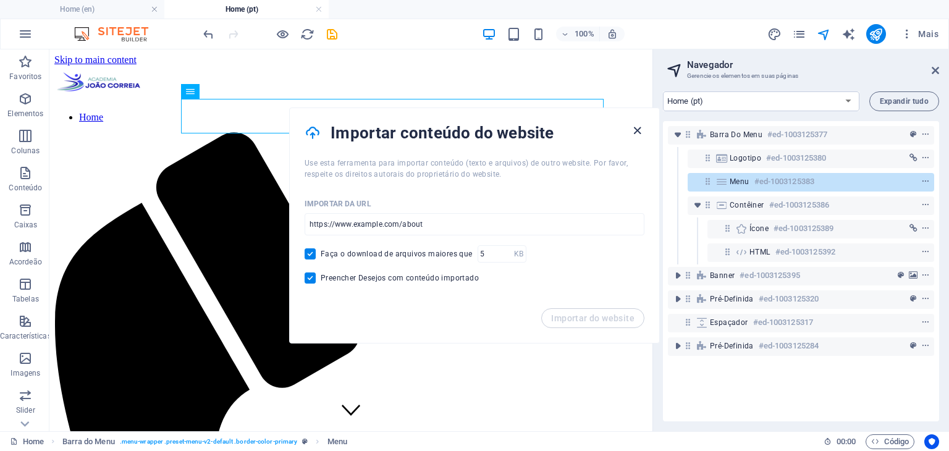
click at [637, 125] on icon "button" at bounding box center [637, 131] width 14 height 14
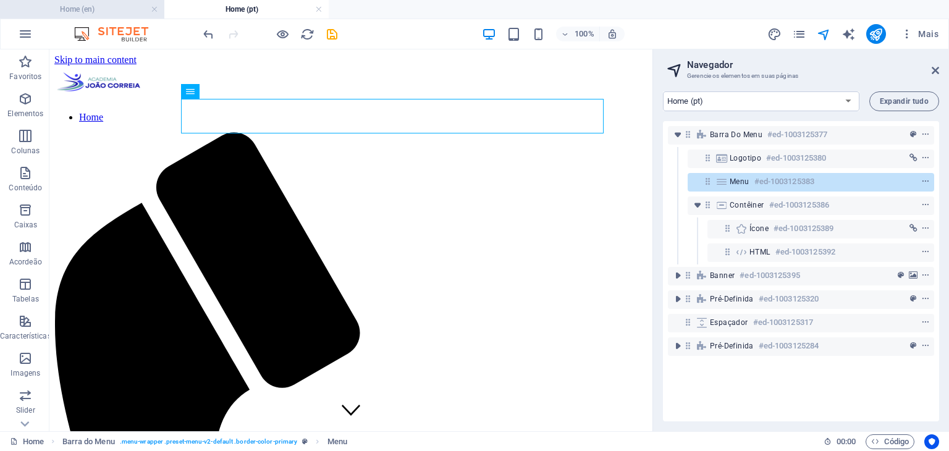
click at [126, 8] on h4 "Home (en)" at bounding box center [82, 9] width 164 height 14
select select "18100185-en"
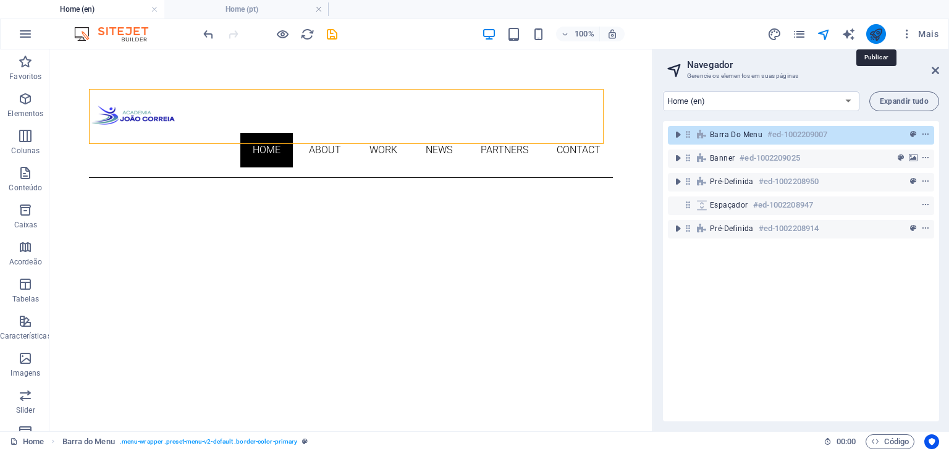
click at [875, 28] on icon "publish" at bounding box center [875, 34] width 14 height 14
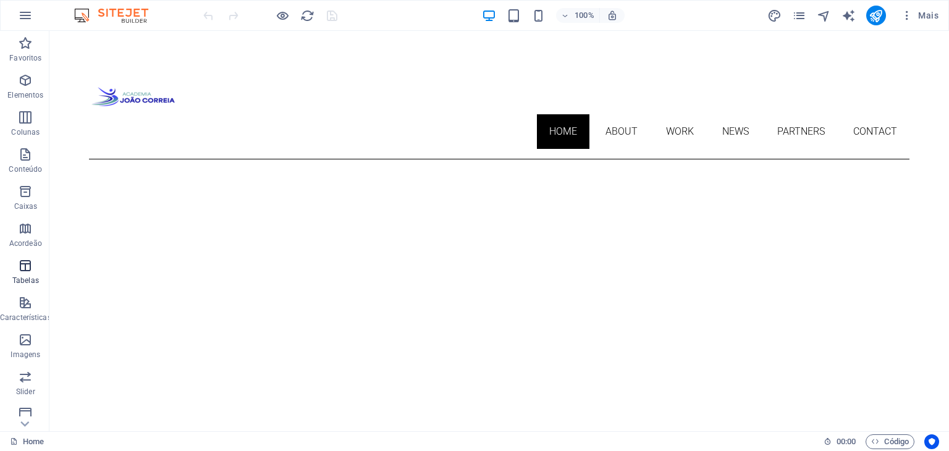
click at [22, 267] on icon "button" at bounding box center [25, 265] width 15 height 15
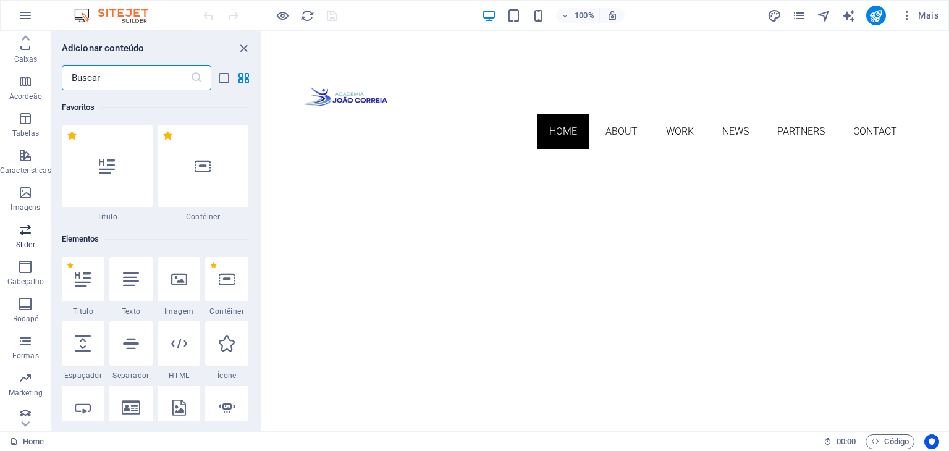
scroll to position [156, 0]
click at [22, 293] on icon "button" at bounding box center [25, 295] width 15 height 15
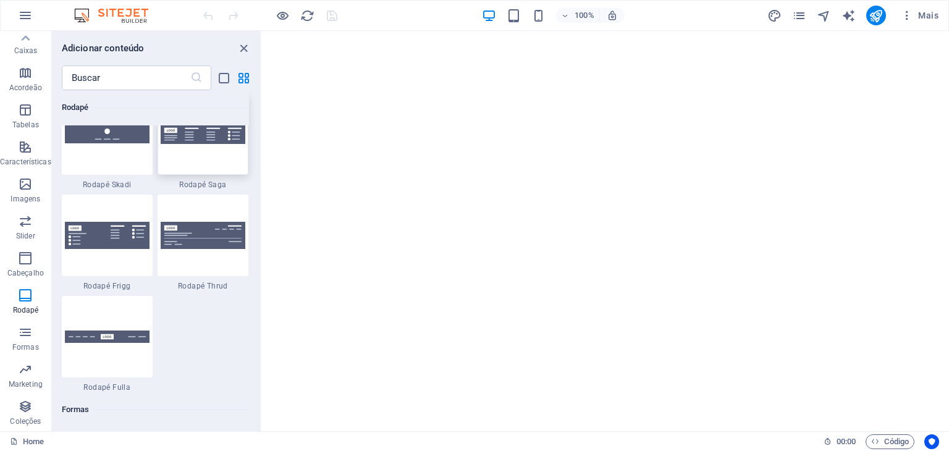
scroll to position [8734, 0]
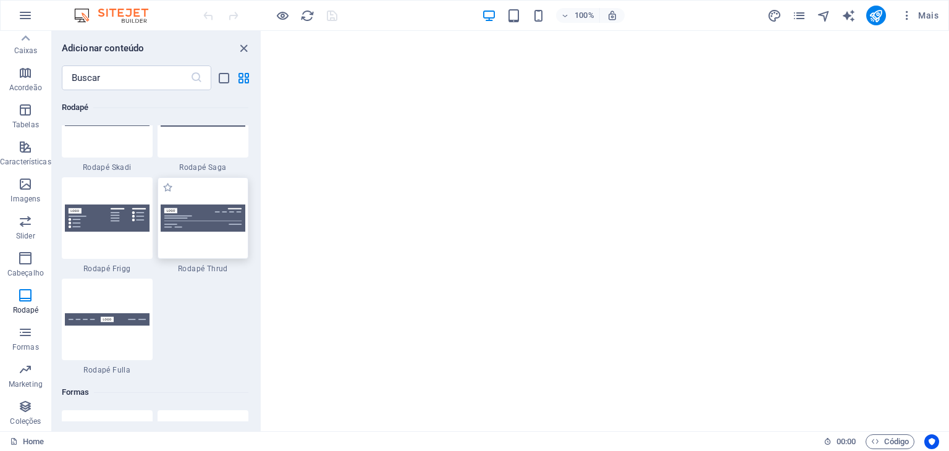
click at [190, 242] on div at bounding box center [203, 218] width 91 height 82
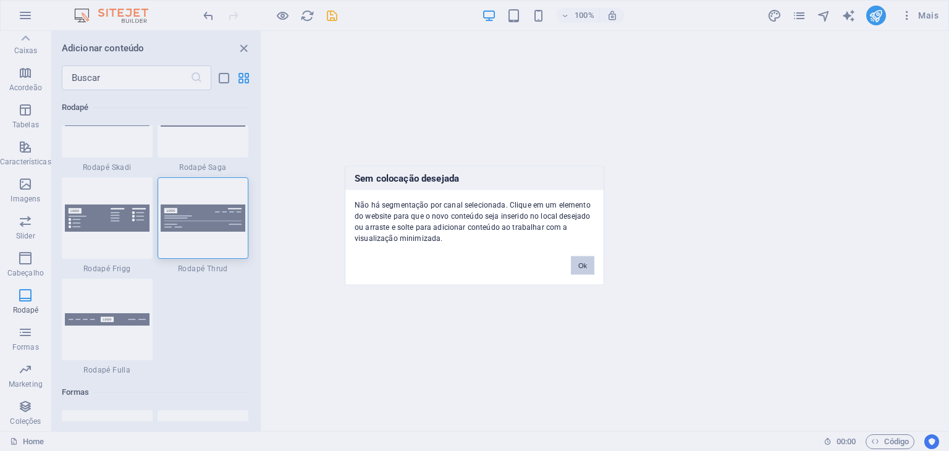
click at [576, 265] on button "Ok" at bounding box center [582, 265] width 23 height 19
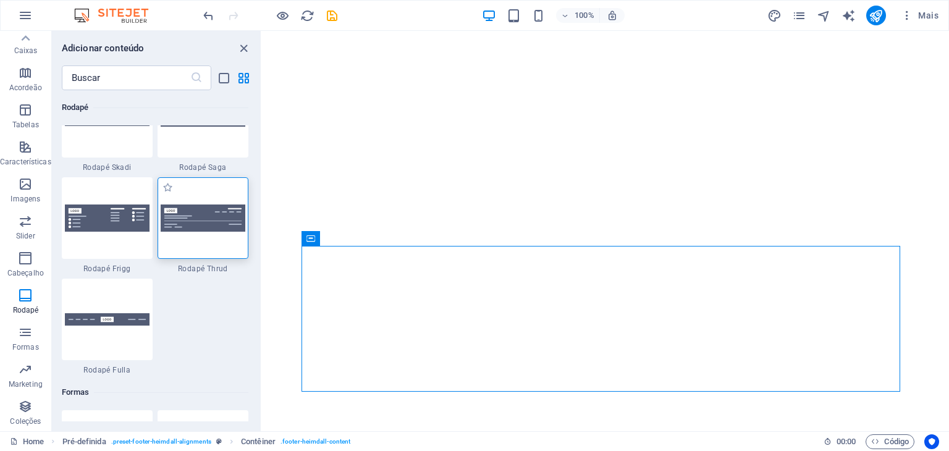
click at [180, 244] on div "1 Star Rodapé Thrud" at bounding box center [203, 225] width 91 height 96
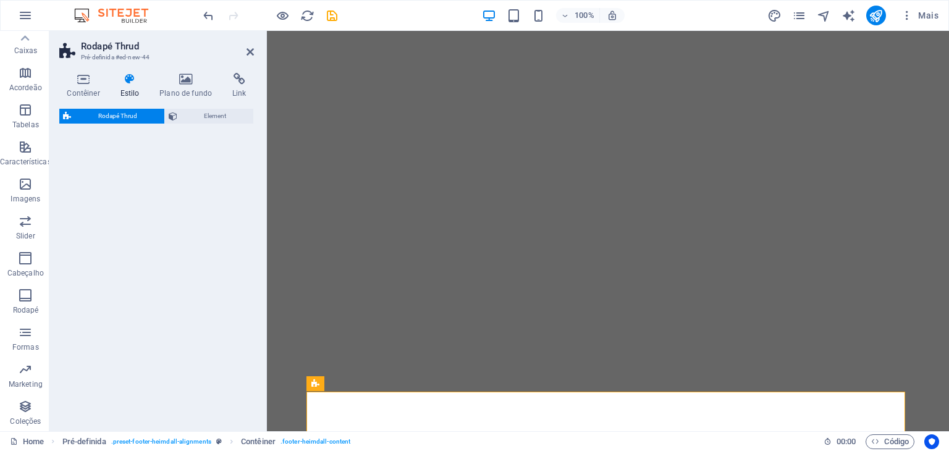
select select "rem"
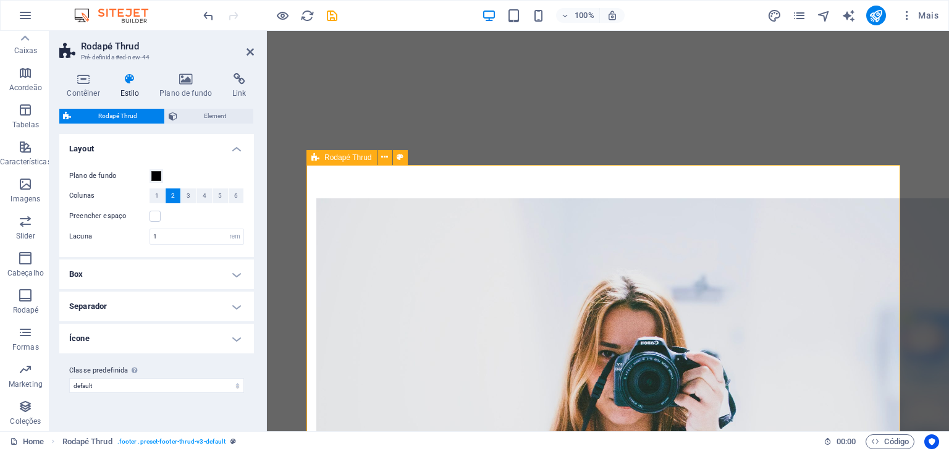
scroll to position [731, 0]
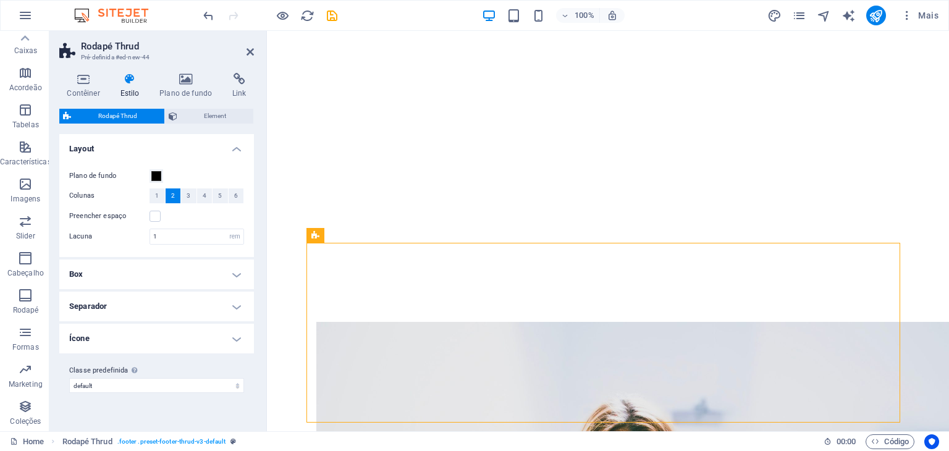
drag, startPoint x: 390, startPoint y: 270, endPoint x: 592, endPoint y: 321, distance: 207.6
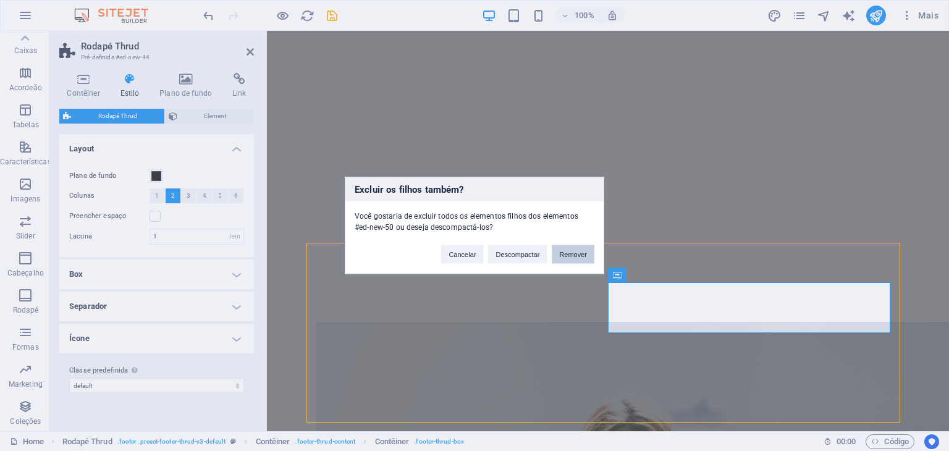
click at [558, 249] on button "Remover" at bounding box center [573, 254] width 43 height 19
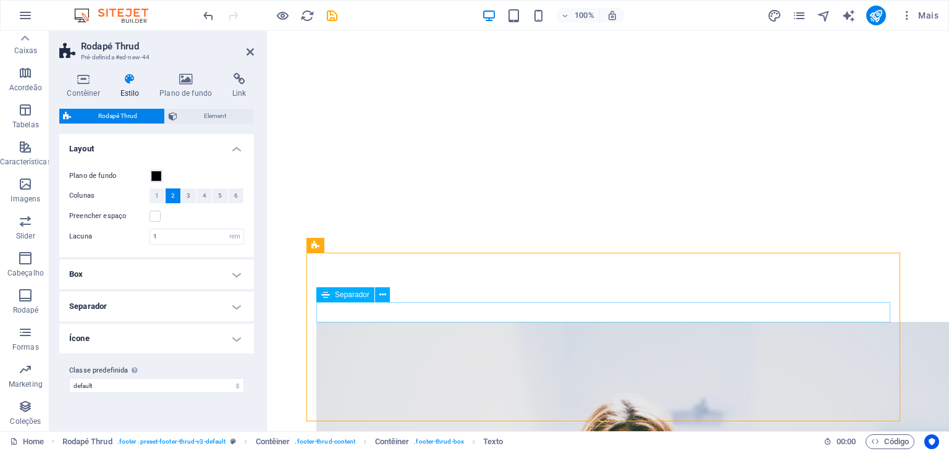
scroll to position [724, 0]
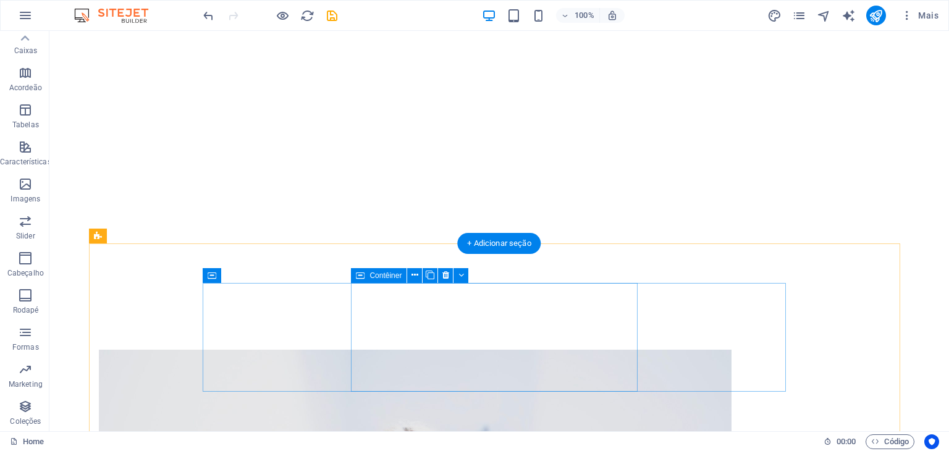
scroll to position [733, 0]
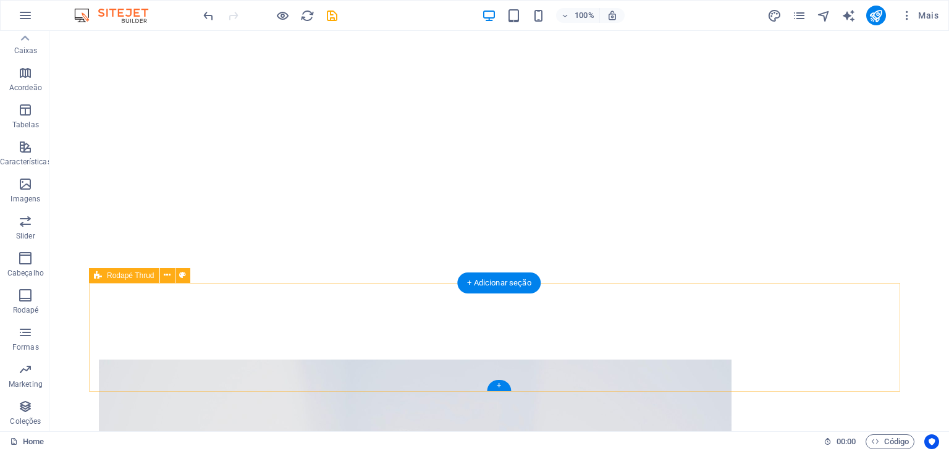
select select "rem"
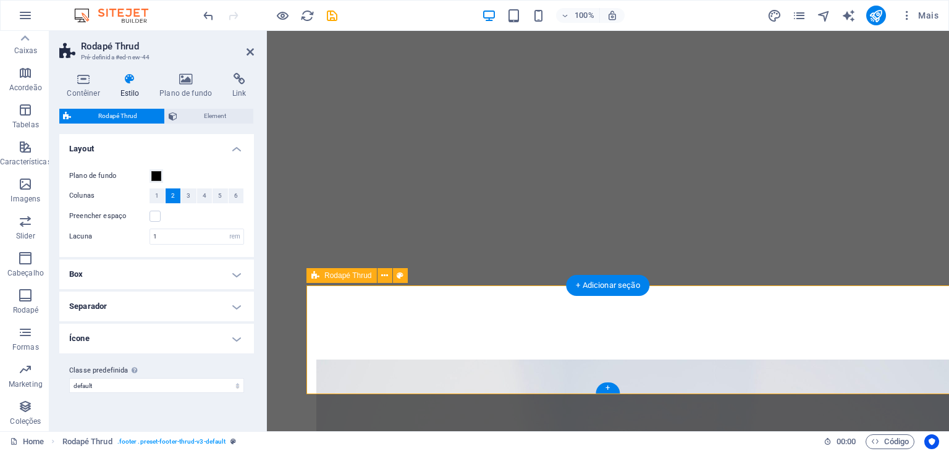
scroll to position [691, 0]
drag, startPoint x: 691, startPoint y: 319, endPoint x: 474, endPoint y: 318, distance: 217.4
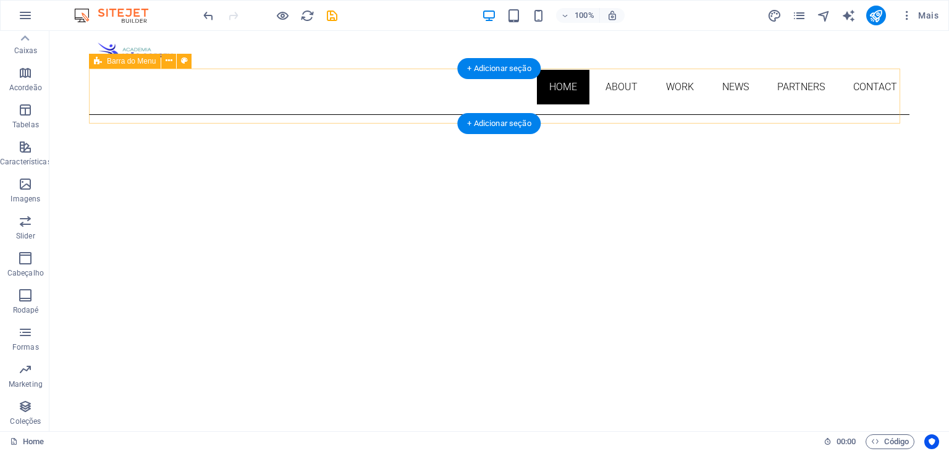
scroll to position [0, 0]
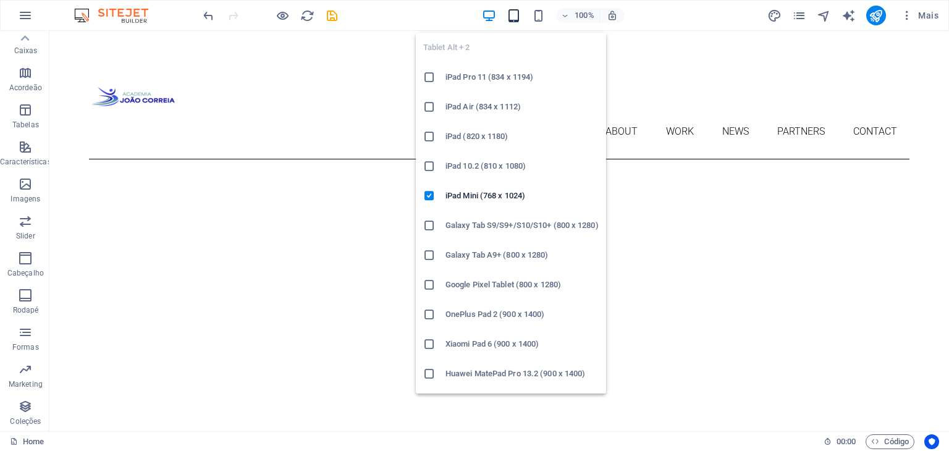
click at [512, 10] on icon "button" at bounding box center [514, 16] width 14 height 14
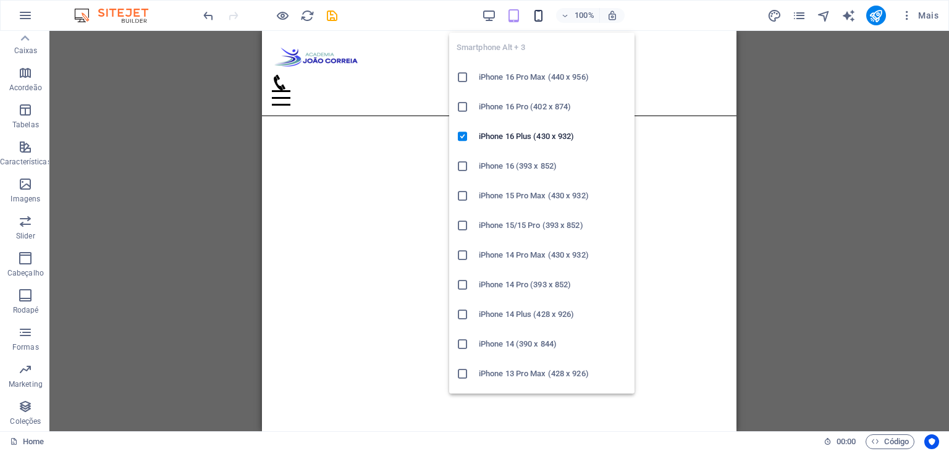
click at [532, 15] on icon "button" at bounding box center [538, 16] width 14 height 14
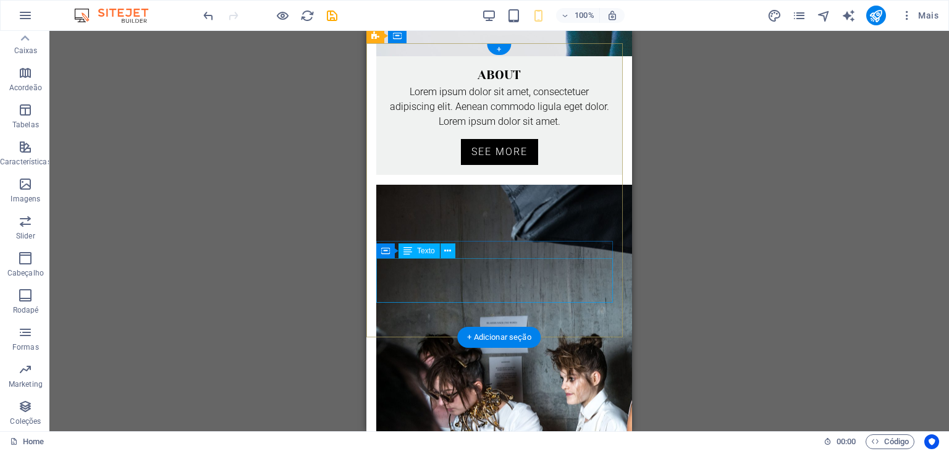
scroll to position [1400, 0]
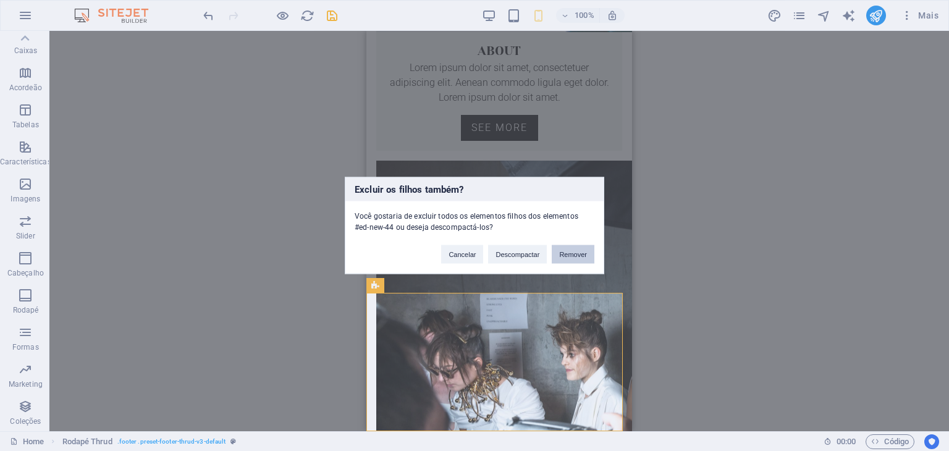
drag, startPoint x: 574, startPoint y: 258, endPoint x: 201, endPoint y: 227, distance: 374.4
click at [574, 258] on button "Remover" at bounding box center [573, 254] width 43 height 19
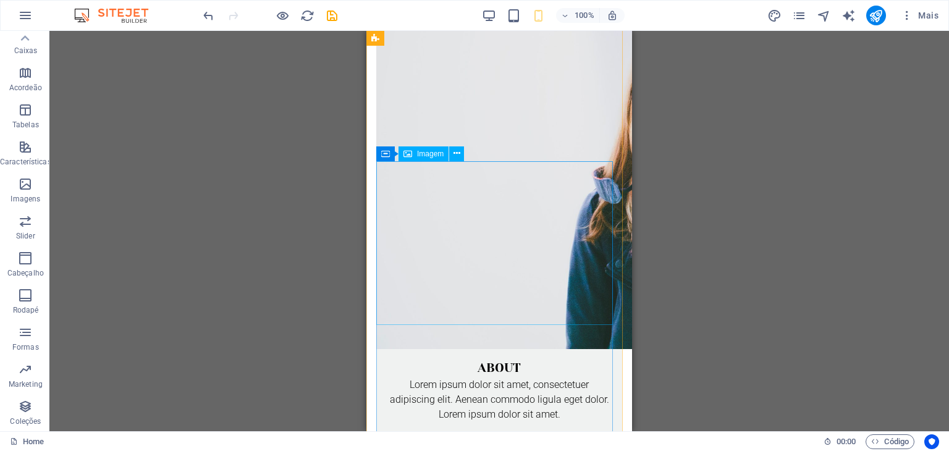
scroll to position [829, 0]
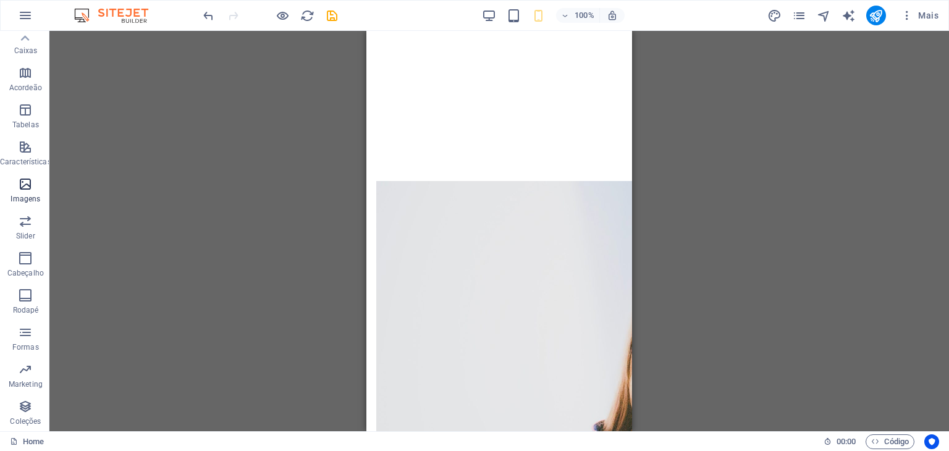
click at [30, 186] on icon "button" at bounding box center [25, 184] width 15 height 15
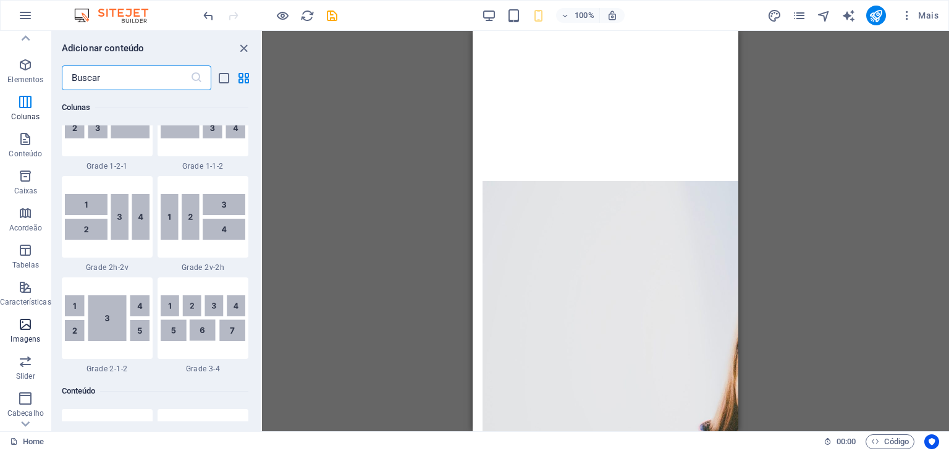
scroll to position [0, 0]
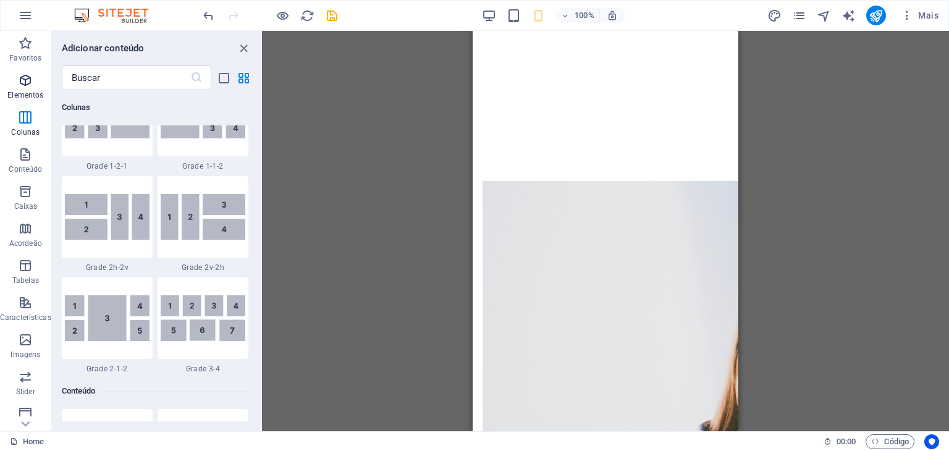
click at [20, 80] on icon "button" at bounding box center [25, 80] width 15 height 15
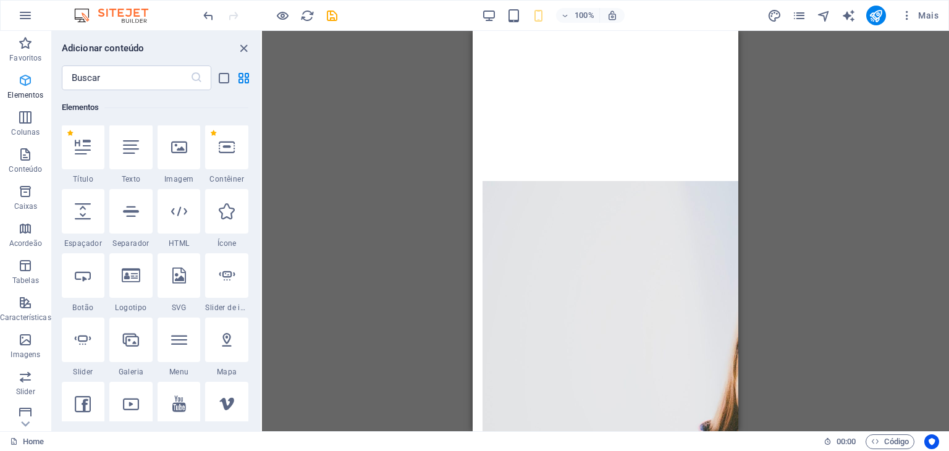
scroll to position [131, 0]
click at [17, 114] on span "Colunas" at bounding box center [25, 125] width 51 height 30
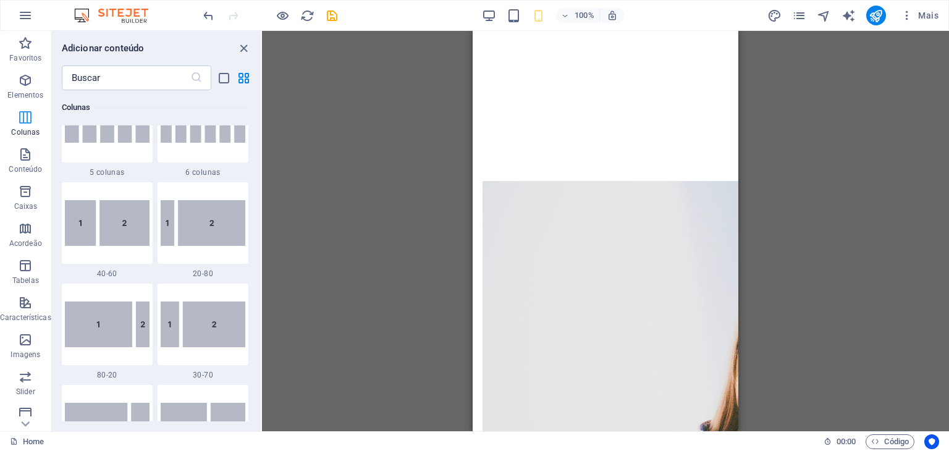
scroll to position [858, 0]
click at [27, 119] on icon "button" at bounding box center [25, 117] width 15 height 15
click at [37, 88] on span "Elementos" at bounding box center [25, 88] width 51 height 30
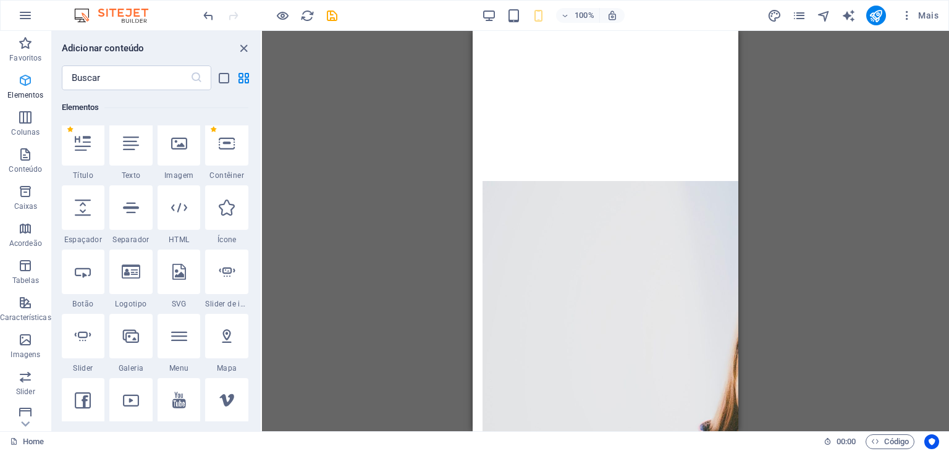
scroll to position [131, 0]
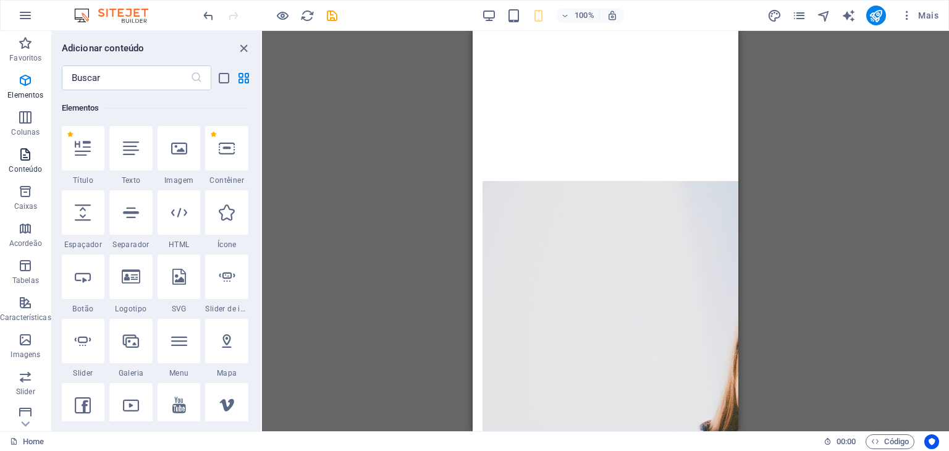
click at [25, 149] on icon "button" at bounding box center [25, 154] width 15 height 15
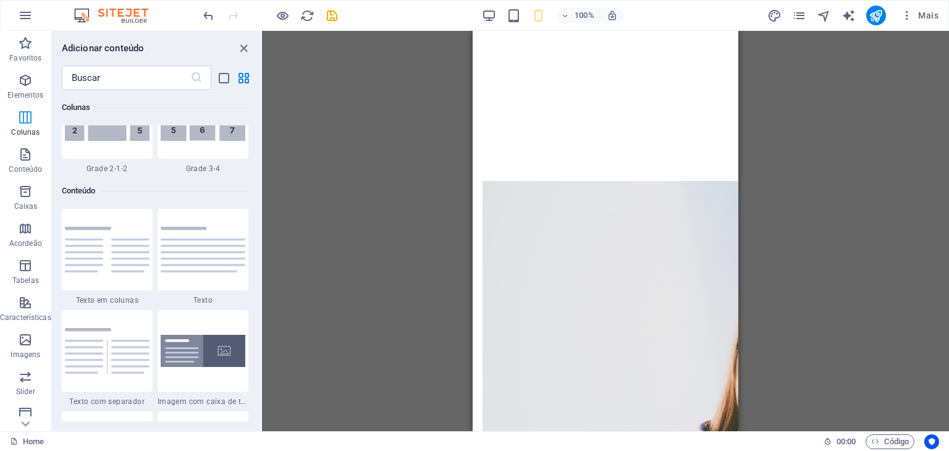
scroll to position [2161, 0]
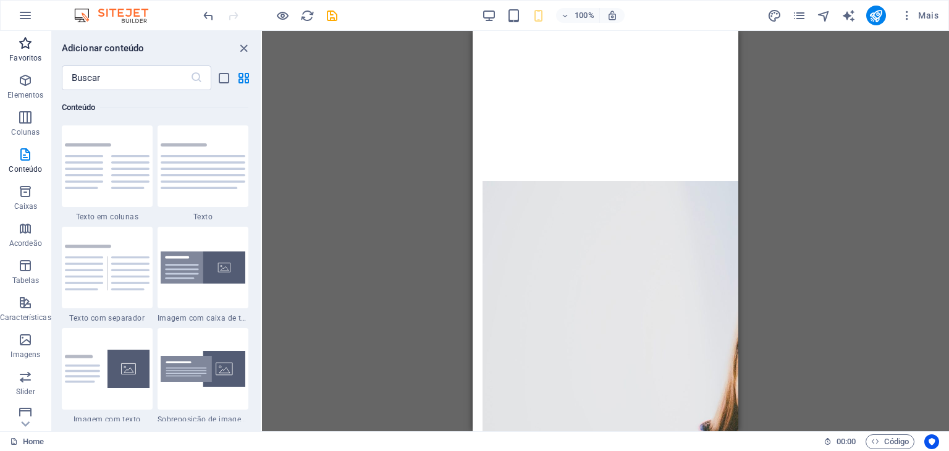
click at [26, 52] on span "Favoritos" at bounding box center [25, 51] width 51 height 30
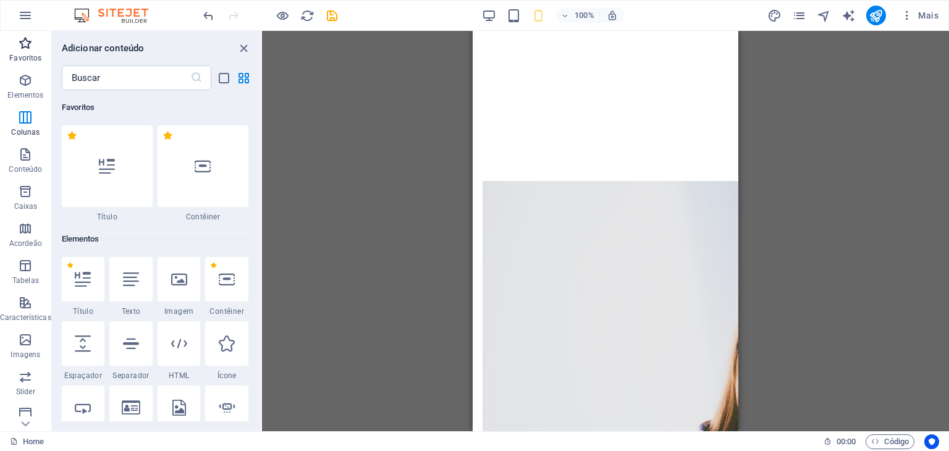
scroll to position [0, 0]
click at [27, 191] on icon "button" at bounding box center [25, 191] width 15 height 15
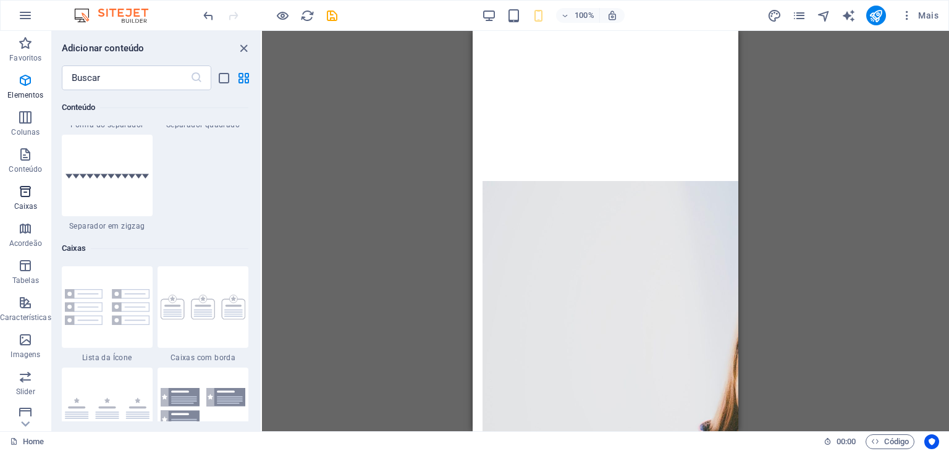
scroll to position [3407, 0]
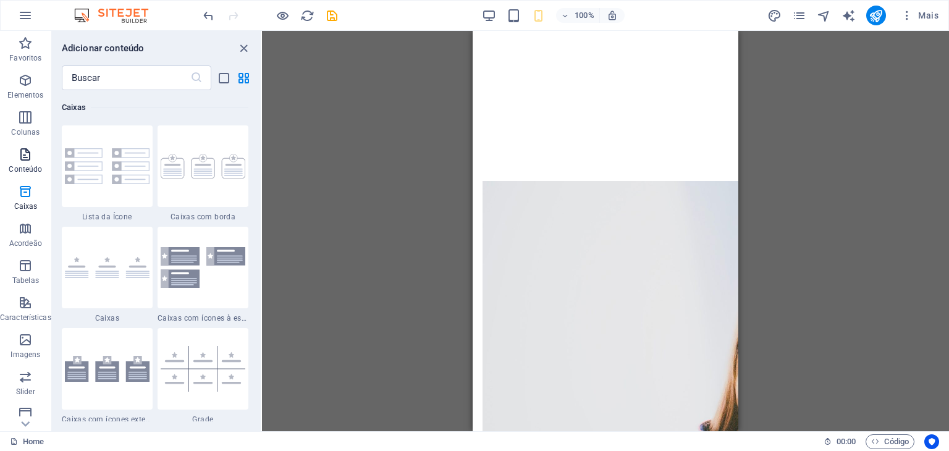
click at [20, 154] on icon "button" at bounding box center [25, 154] width 15 height 15
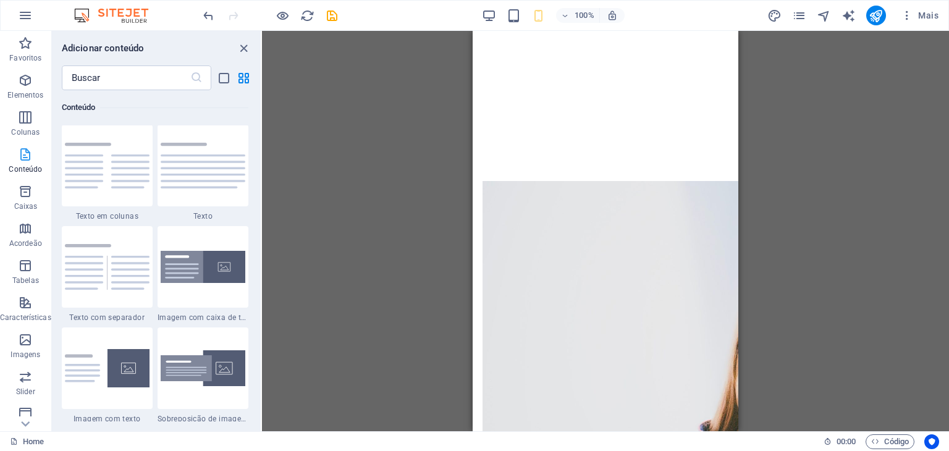
scroll to position [2161, 0]
click at [27, 228] on icon "button" at bounding box center [25, 228] width 15 height 15
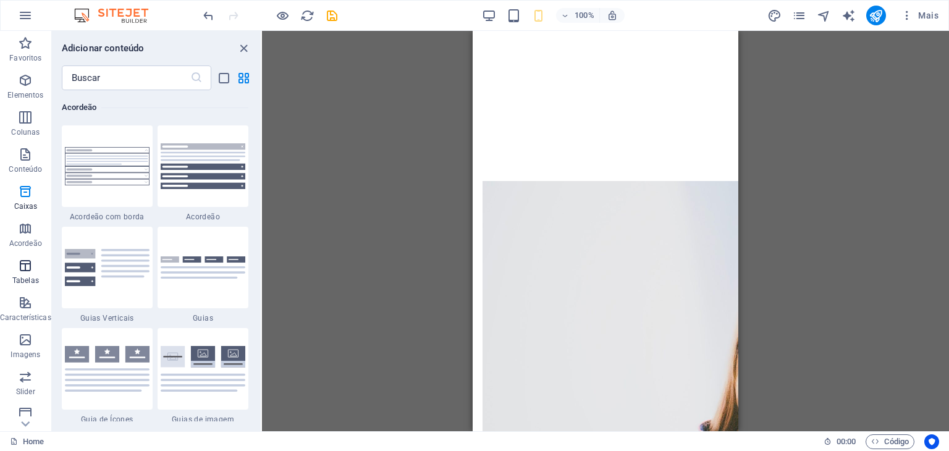
scroll to position [3944, 0]
click at [25, 273] on span "Tabelas" at bounding box center [25, 273] width 51 height 30
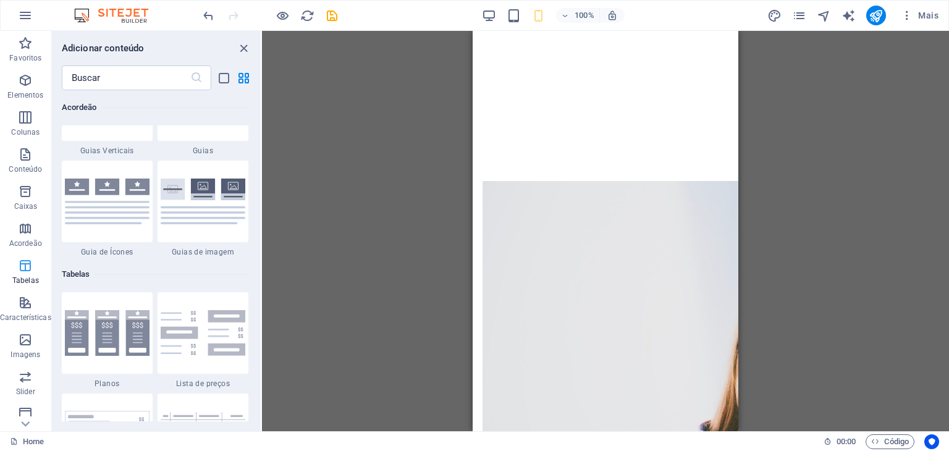
scroll to position [4278, 0]
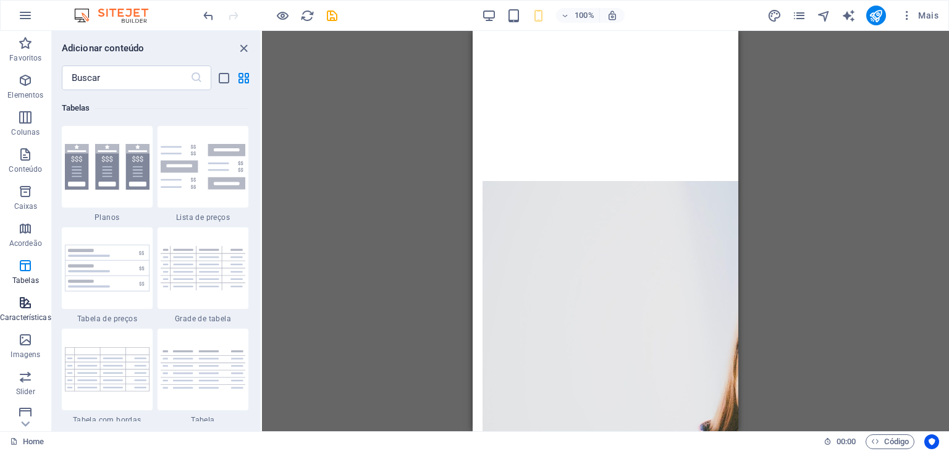
click at [20, 313] on p "Características" at bounding box center [25, 318] width 51 height 10
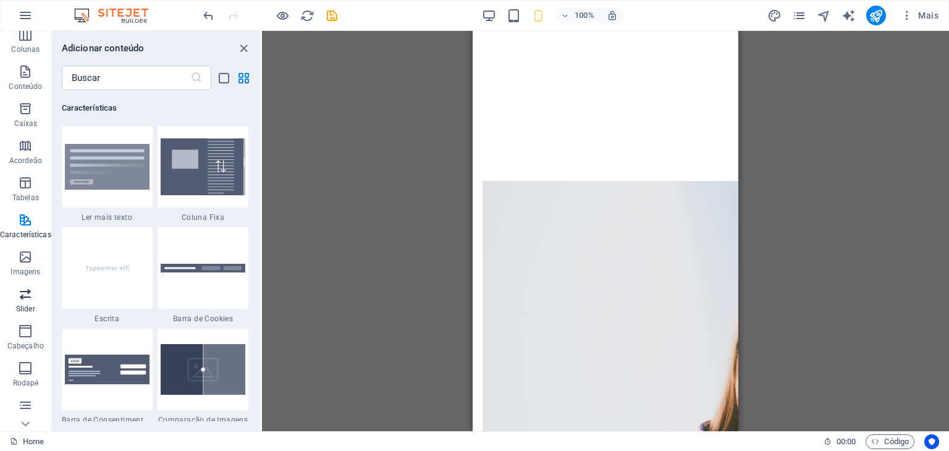
scroll to position [156, 0]
click at [27, 332] on icon "button" at bounding box center [25, 332] width 15 height 15
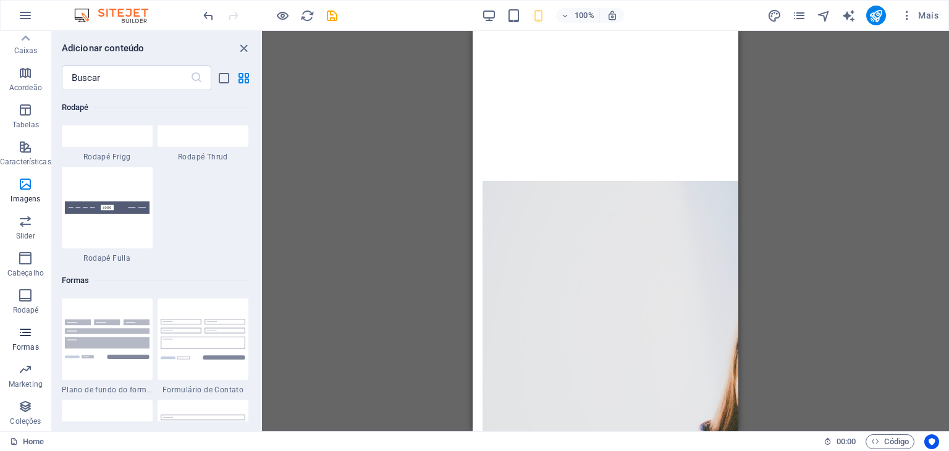
scroll to position [9018, 0]
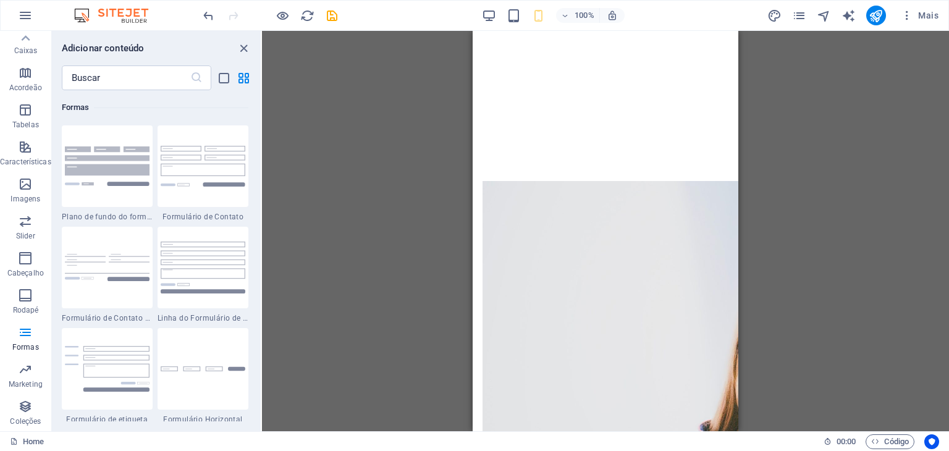
click at [121, 11] on img at bounding box center [117, 15] width 93 height 15
click at [823, 15] on icon "navigator" at bounding box center [824, 16] width 14 height 14
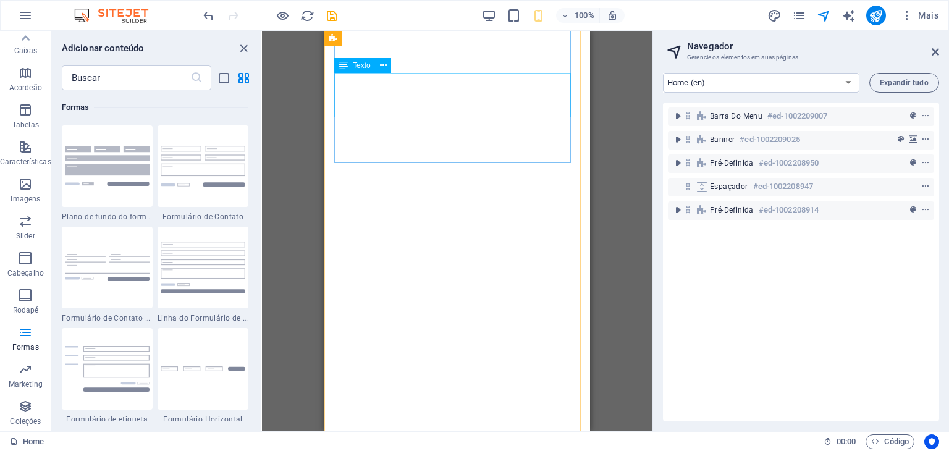
scroll to position [520, 0]
click at [484, 6] on div "100%" at bounding box center [553, 16] width 143 height 20
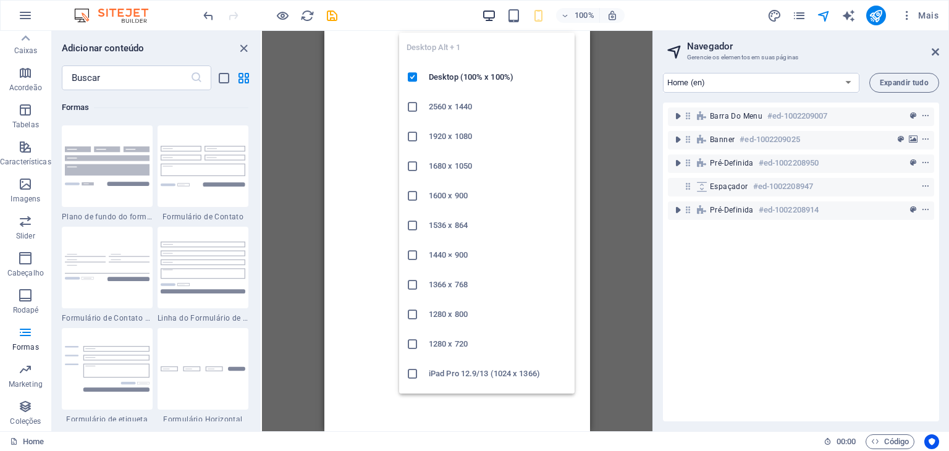
click at [487, 13] on icon "button" at bounding box center [489, 16] width 14 height 14
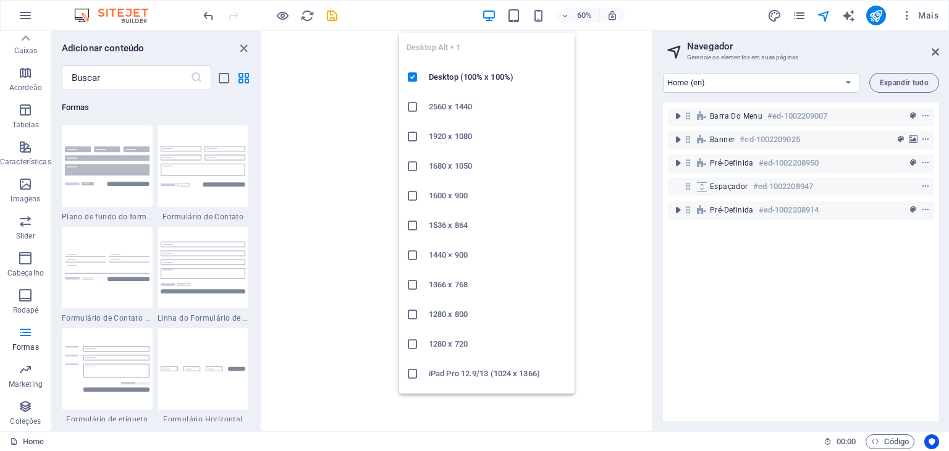
scroll to position [514, 0]
drag, startPoint x: 499, startPoint y: 81, endPoint x: 397, endPoint y: 83, distance: 102.6
click at [499, 81] on h6 "Desktop (100% x 100%)" at bounding box center [498, 77] width 138 height 15
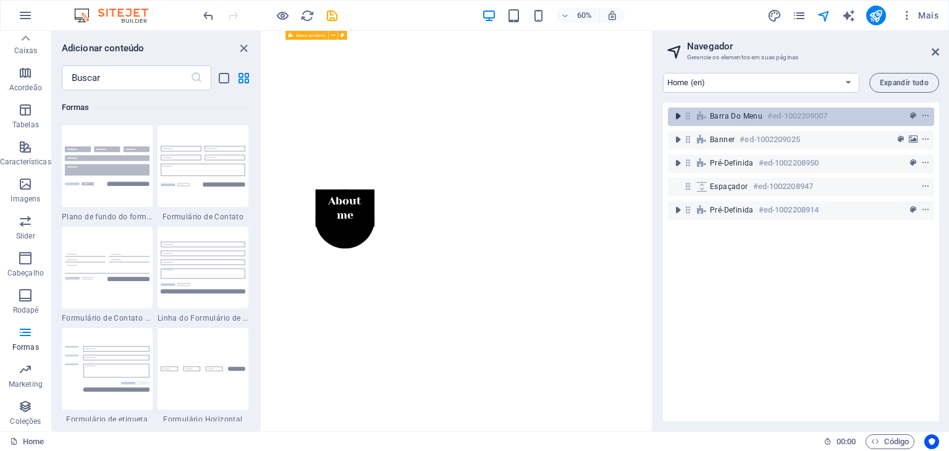
click at [678, 117] on icon "toggle-expand" at bounding box center [677, 116] width 12 height 12
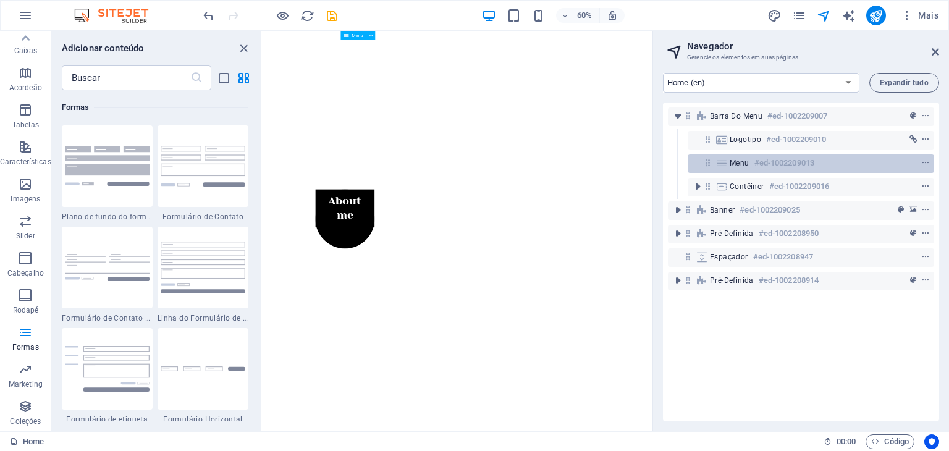
click at [698, 161] on div "Menu #ed-1002209013" at bounding box center [810, 163] width 246 height 19
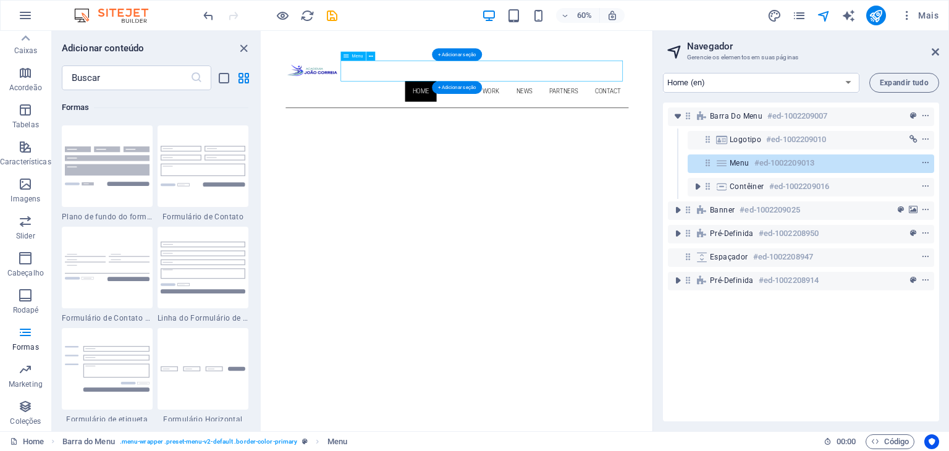
click at [697, 162] on div "Menu #ed-1002209013" at bounding box center [810, 163] width 246 height 19
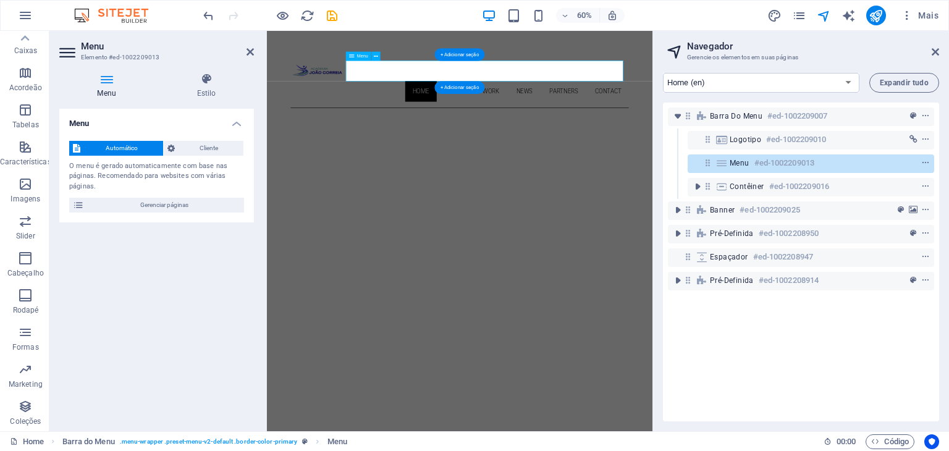
click at [747, 162] on span "Menu" at bounding box center [740, 163] width 20 height 10
click at [110, 84] on icon at bounding box center [106, 79] width 95 height 12
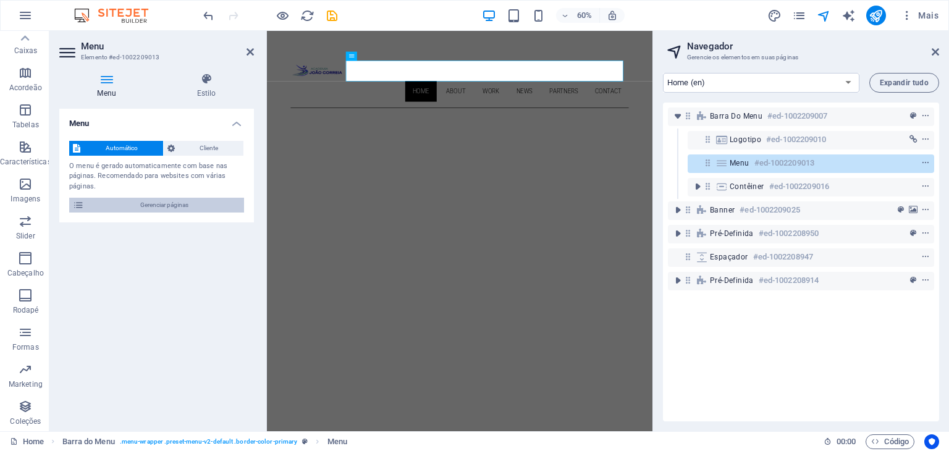
click at [180, 198] on span "Gerenciar páginas" at bounding box center [164, 205] width 153 height 15
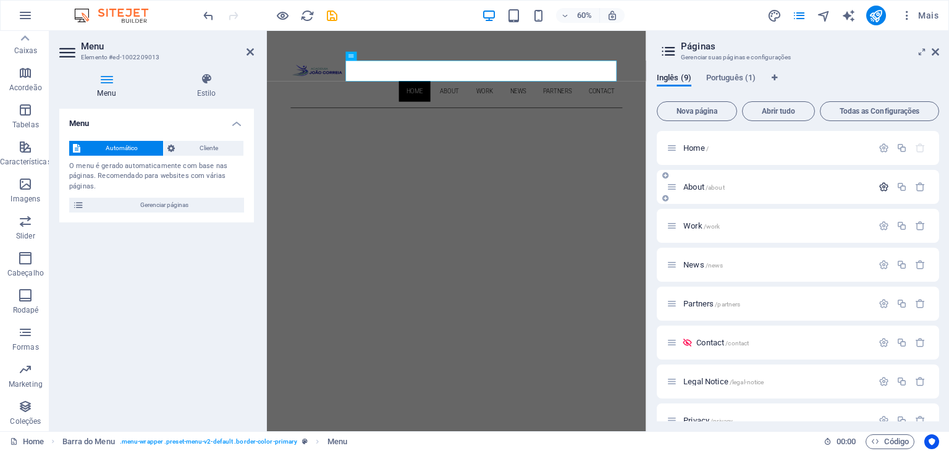
click at [878, 184] on icon "button" at bounding box center [883, 187] width 11 height 11
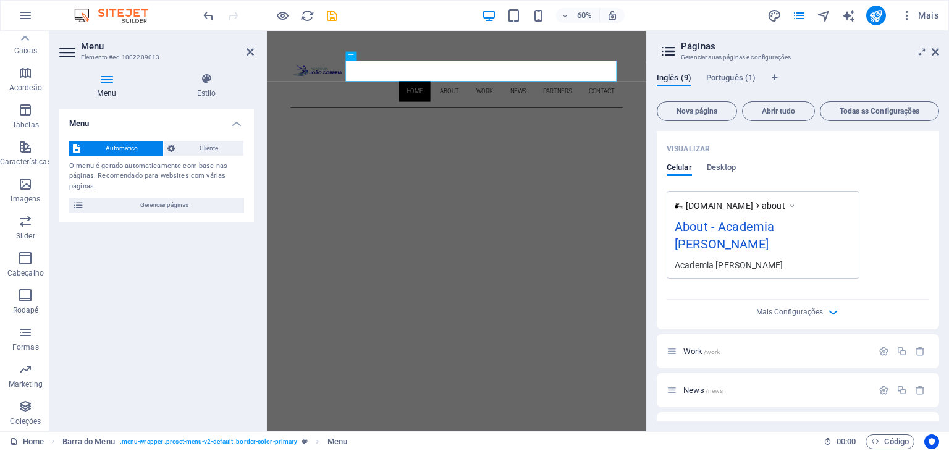
scroll to position [432, 0]
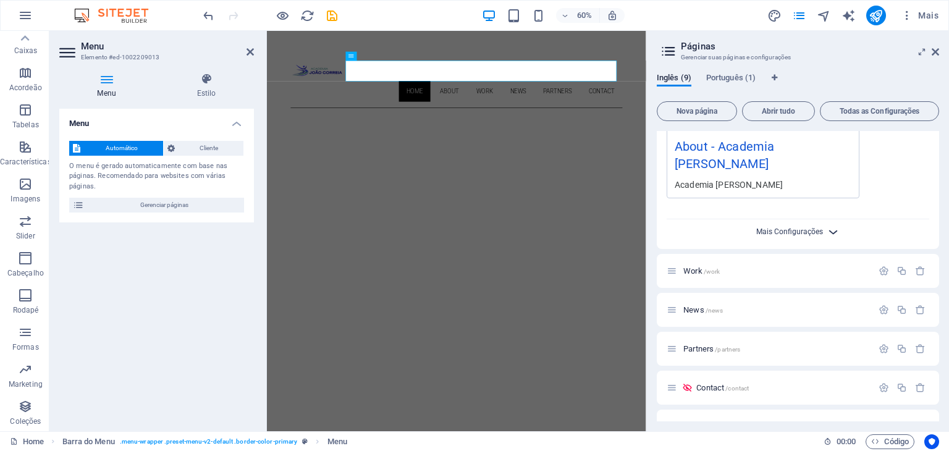
click at [814, 227] on span "Mais Configurações" at bounding box center [789, 231] width 67 height 9
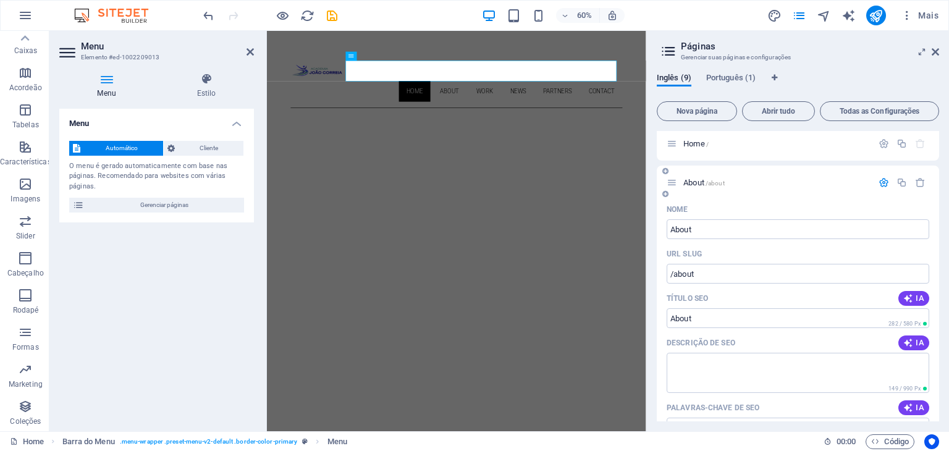
scroll to position [0, 0]
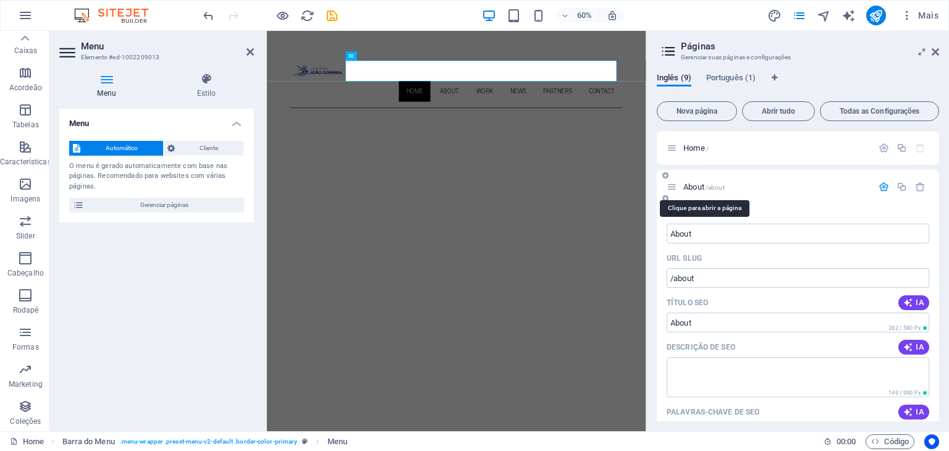
drag, startPoint x: 712, startPoint y: 185, endPoint x: 788, endPoint y: 182, distance: 76.7
drag, startPoint x: 788, startPoint y: 182, endPoint x: 812, endPoint y: 225, distance: 49.7
click at [812, 225] on input "About" at bounding box center [797, 234] width 263 height 20
click at [675, 188] on icon at bounding box center [671, 187] width 11 height 11
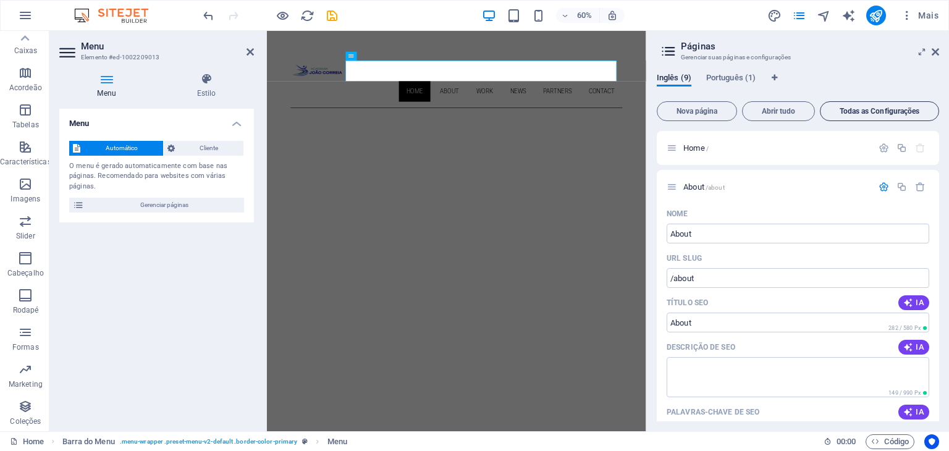
click at [857, 103] on button "Todas as Configurações" at bounding box center [879, 111] width 119 height 20
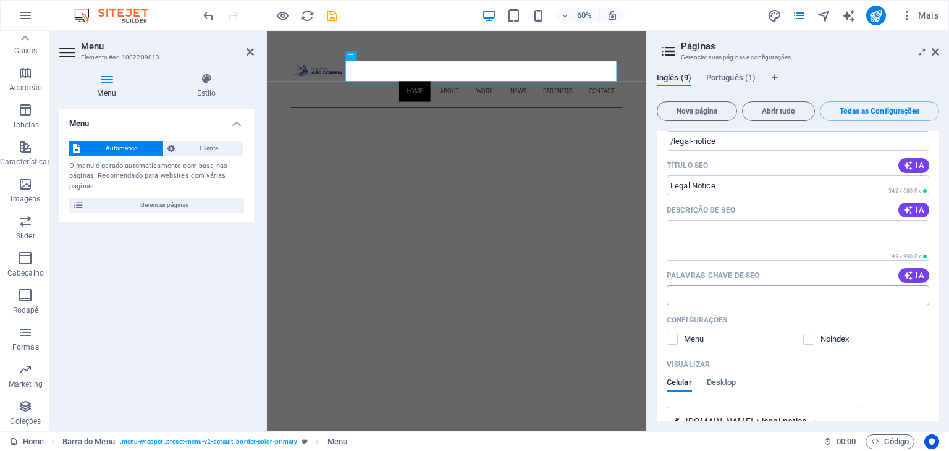
scroll to position [3376, 0]
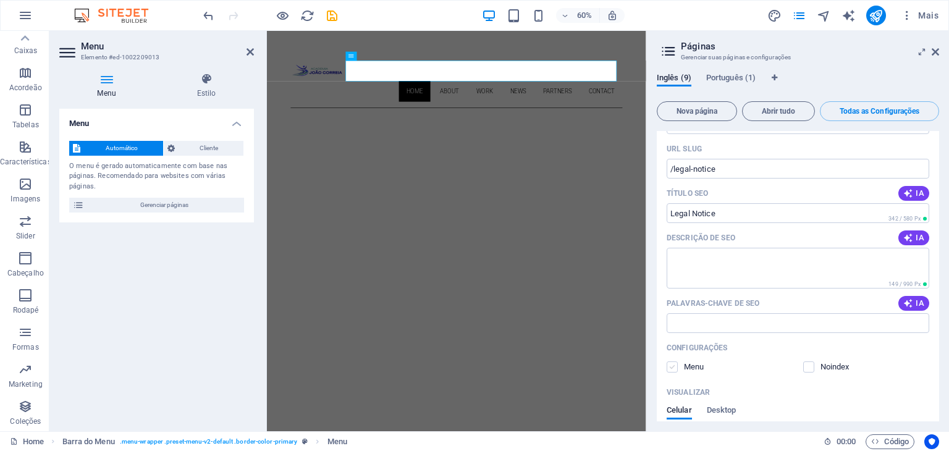
click at [675, 361] on label at bounding box center [671, 366] width 11 height 11
click at [0, 0] on input "checkbox" at bounding box center [0, 0] width 0 height 0
click at [671, 361] on label at bounding box center [671, 366] width 11 height 11
click at [0, 0] on input "checkbox" at bounding box center [0, 0] width 0 height 0
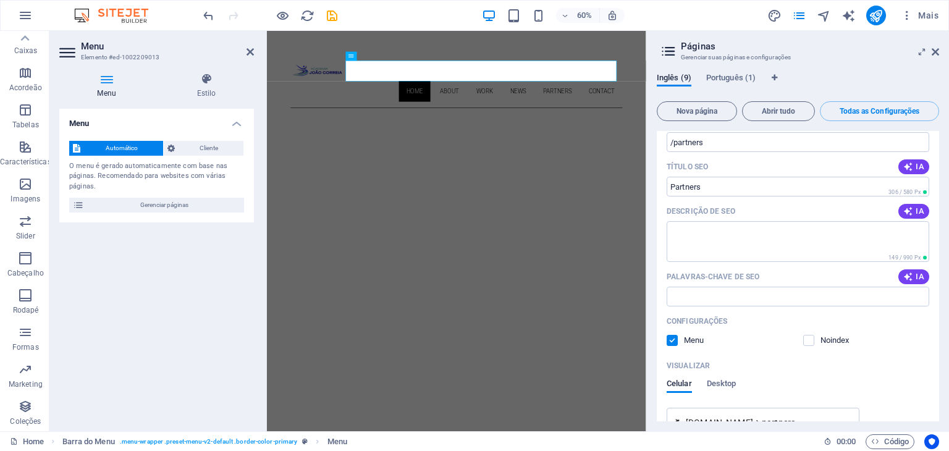
scroll to position [2326, 0]
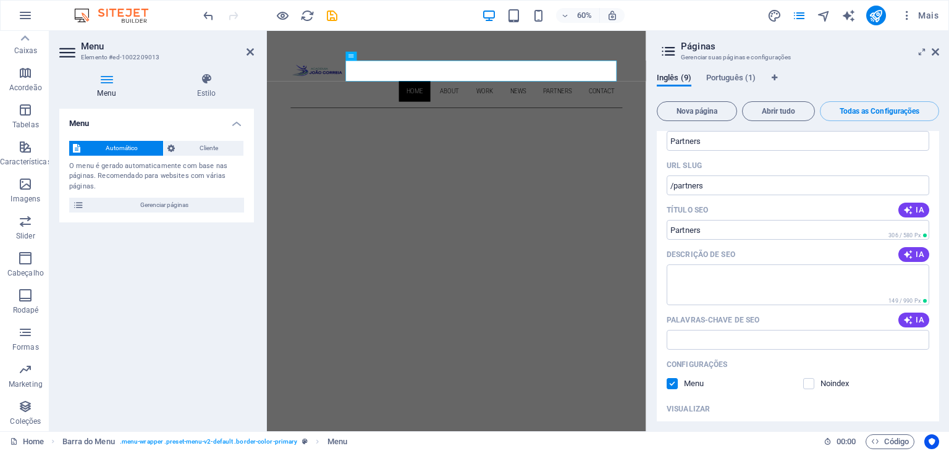
click at [672, 378] on label at bounding box center [671, 383] width 11 height 11
click at [0, 0] on input "checkbox" at bounding box center [0, 0] width 0 height 0
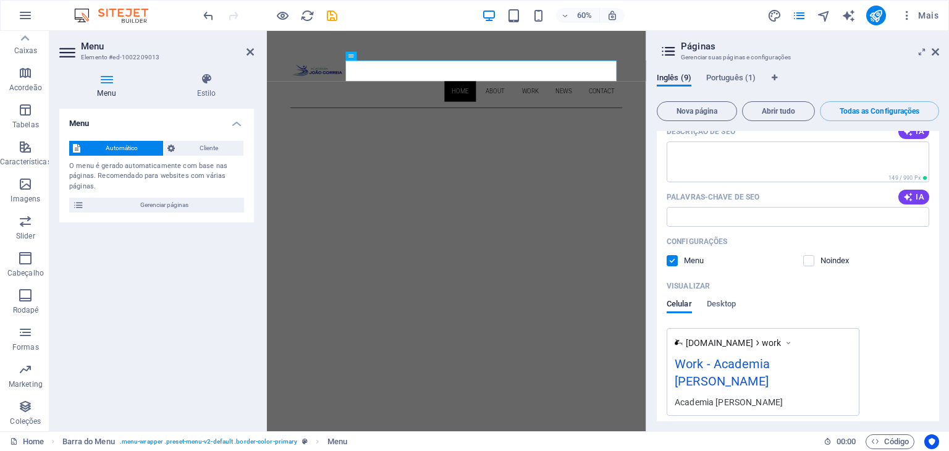
scroll to position [1400, 0]
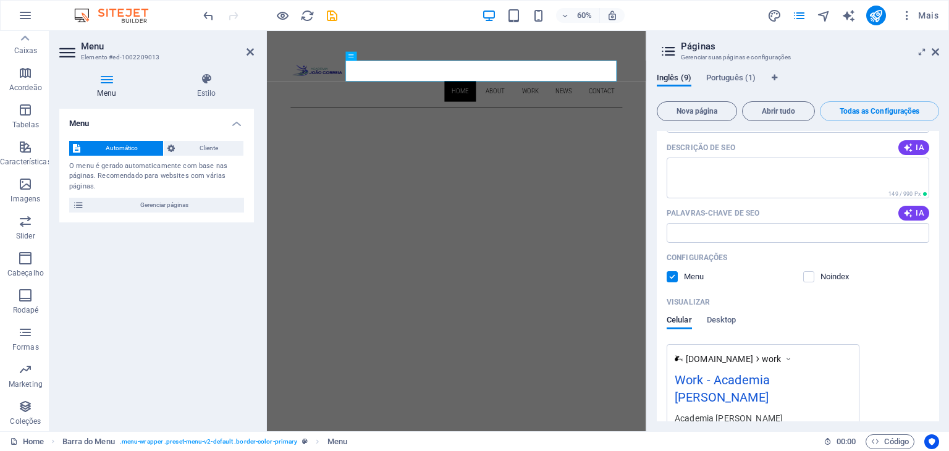
click at [673, 271] on label at bounding box center [671, 276] width 11 height 11
click at [0, 0] on input "checkbox" at bounding box center [0, 0] width 0 height 0
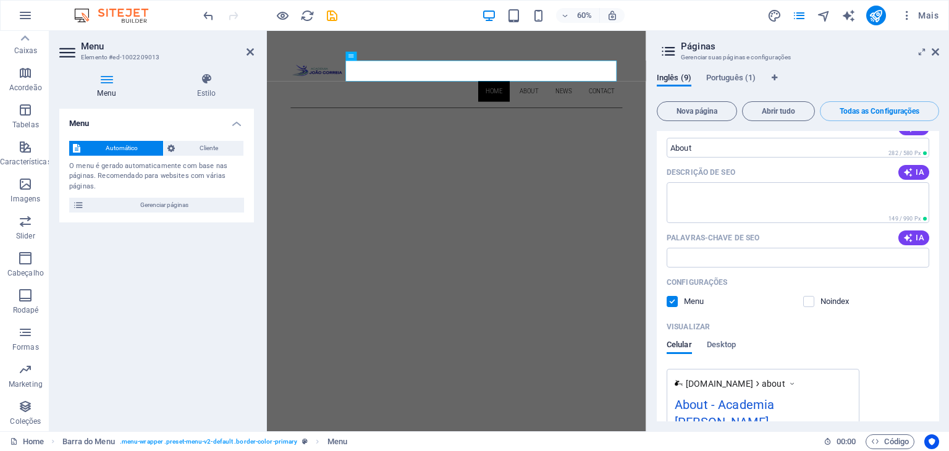
scroll to position [658, 0]
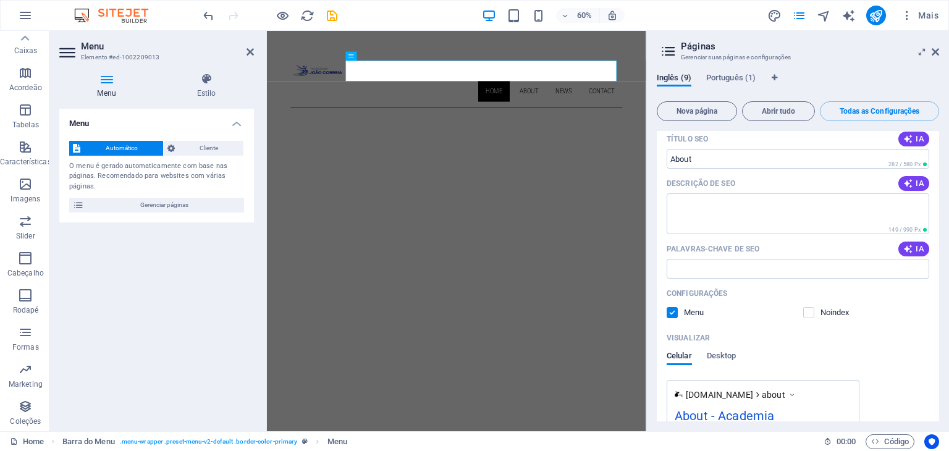
click at [671, 309] on label at bounding box center [671, 312] width 11 height 11
click at [0, 0] on input "checkbox" at bounding box center [0, 0] width 0 height 0
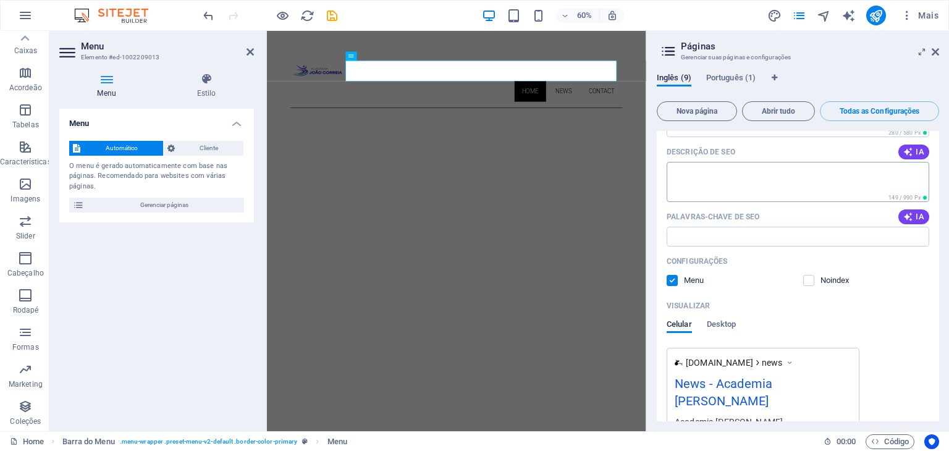
scroll to position [1915, 0]
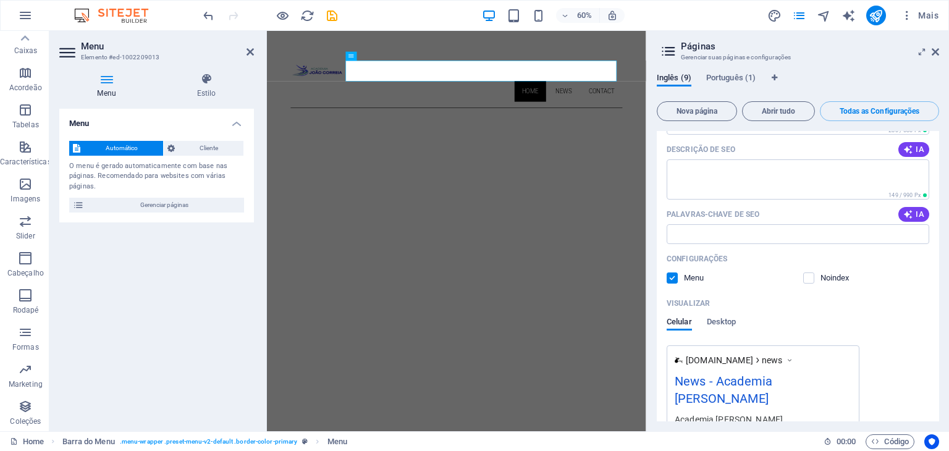
click at [672, 249] on div "Configurações Menu Noindex" at bounding box center [797, 269] width 263 height 40
click at [675, 272] on label at bounding box center [671, 277] width 11 height 11
click at [0, 0] on input "checkbox" at bounding box center [0, 0] width 0 height 0
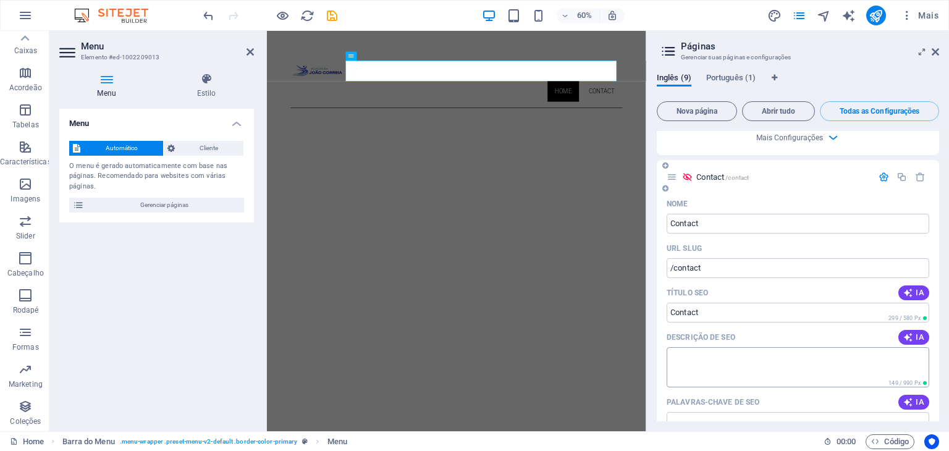
scroll to position [2780, 0]
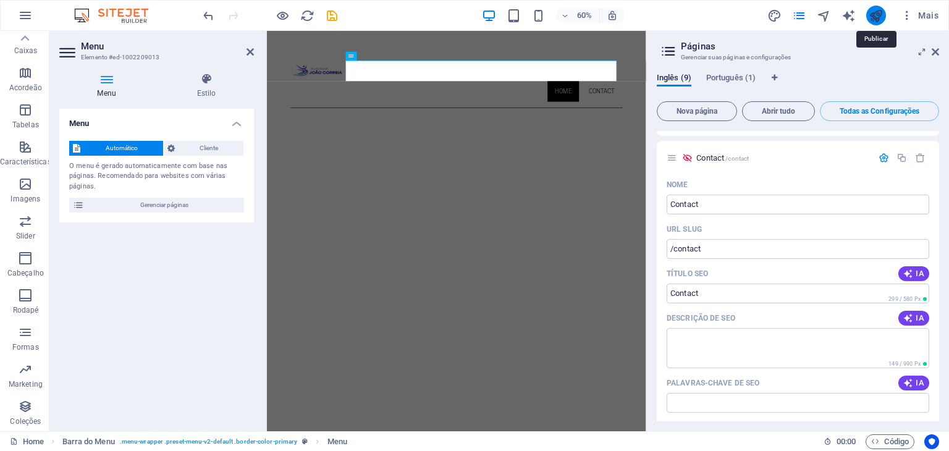
click at [872, 21] on icon "publish" at bounding box center [875, 16] width 14 height 14
